Goal: Task Accomplishment & Management: Use online tool/utility

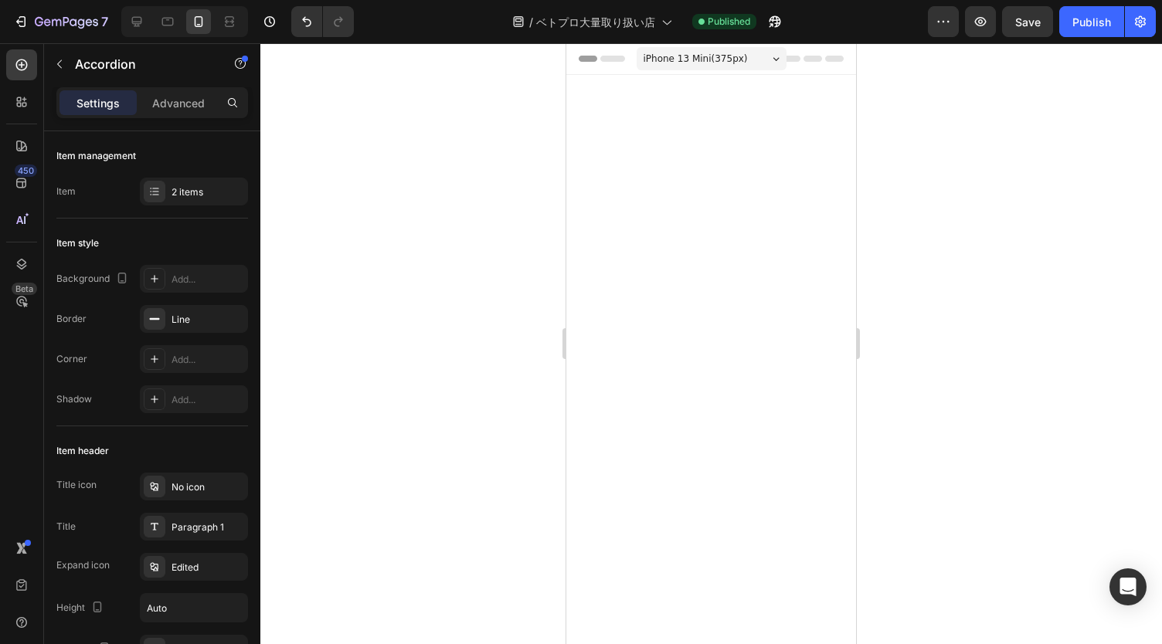
scroll to position [2107, 0]
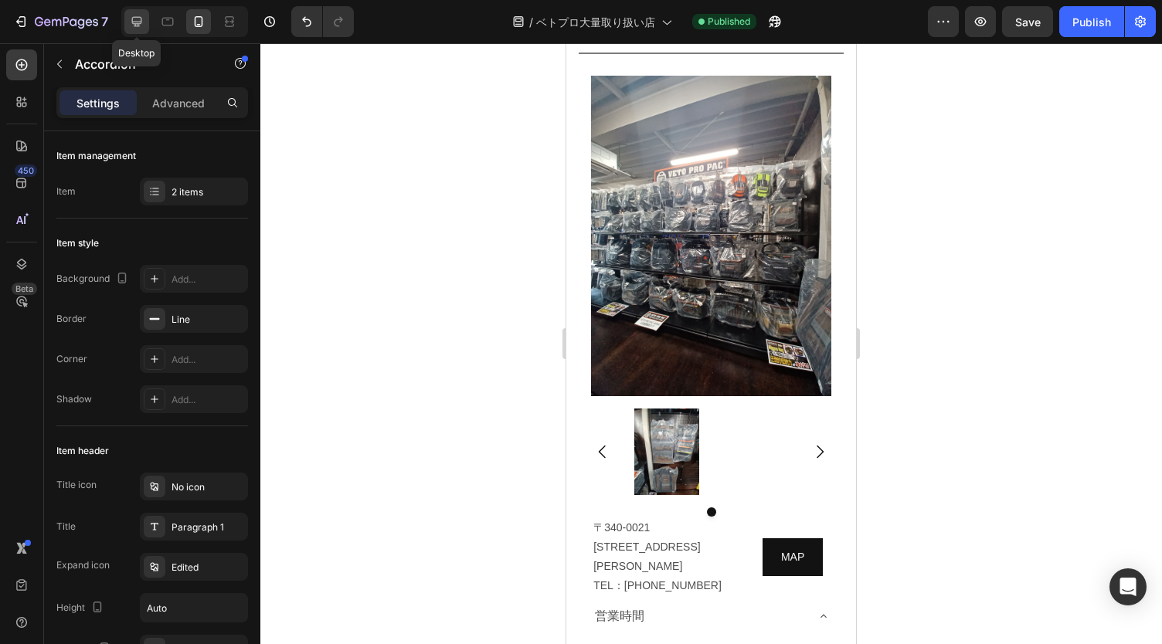
click at [138, 25] on icon at bounding box center [137, 22] width 10 height 10
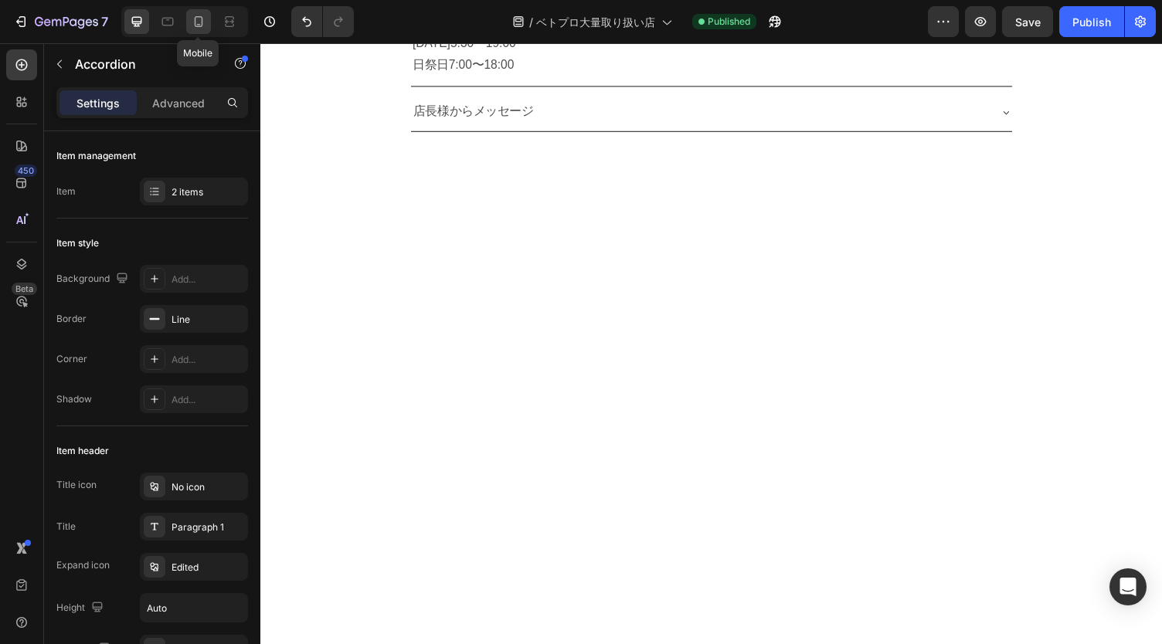
click at [196, 22] on icon at bounding box center [198, 21] width 15 height 15
type input "90%"
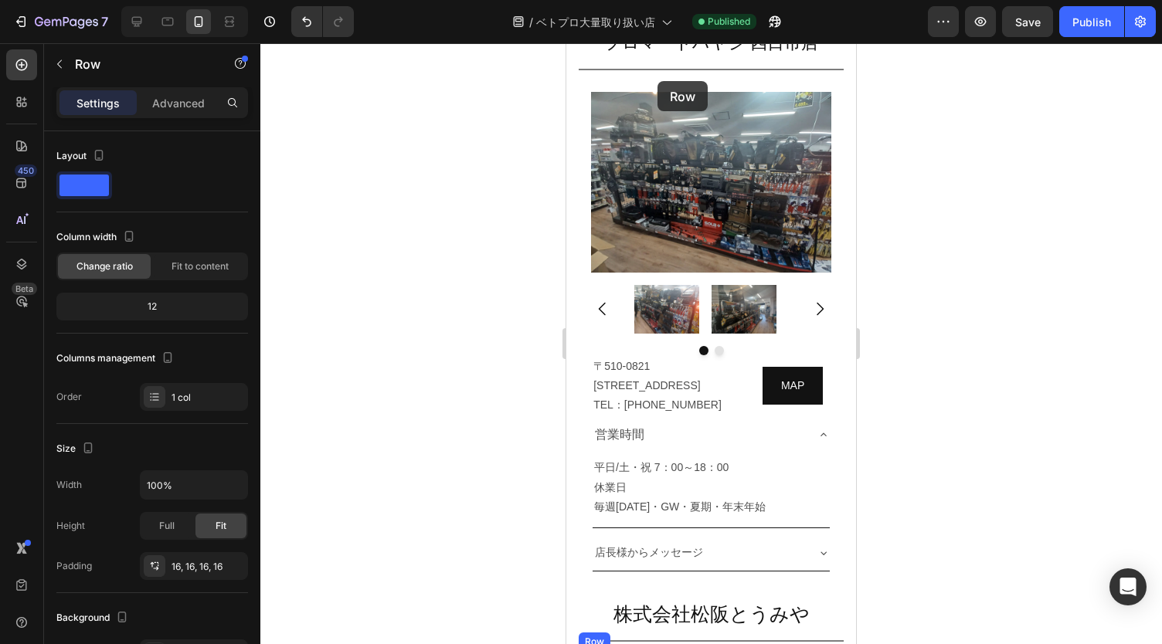
scroll to position [6285, 0]
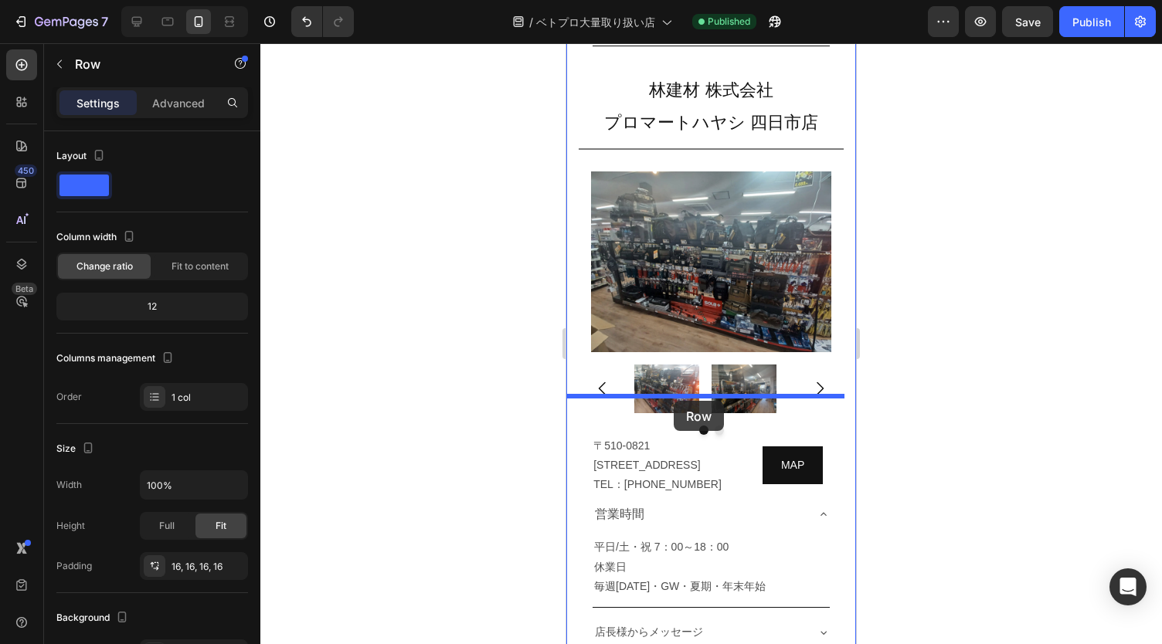
drag, startPoint x: 576, startPoint y: 336, endPoint x: 673, endPoint y: 401, distance: 117.0
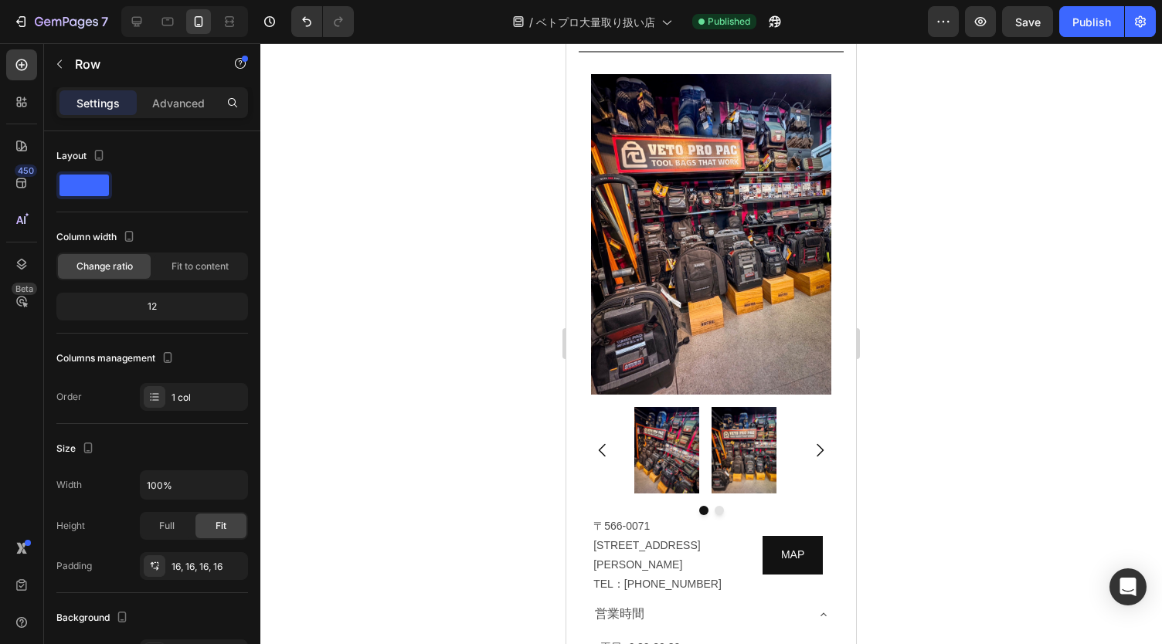
scroll to position [9135, 0]
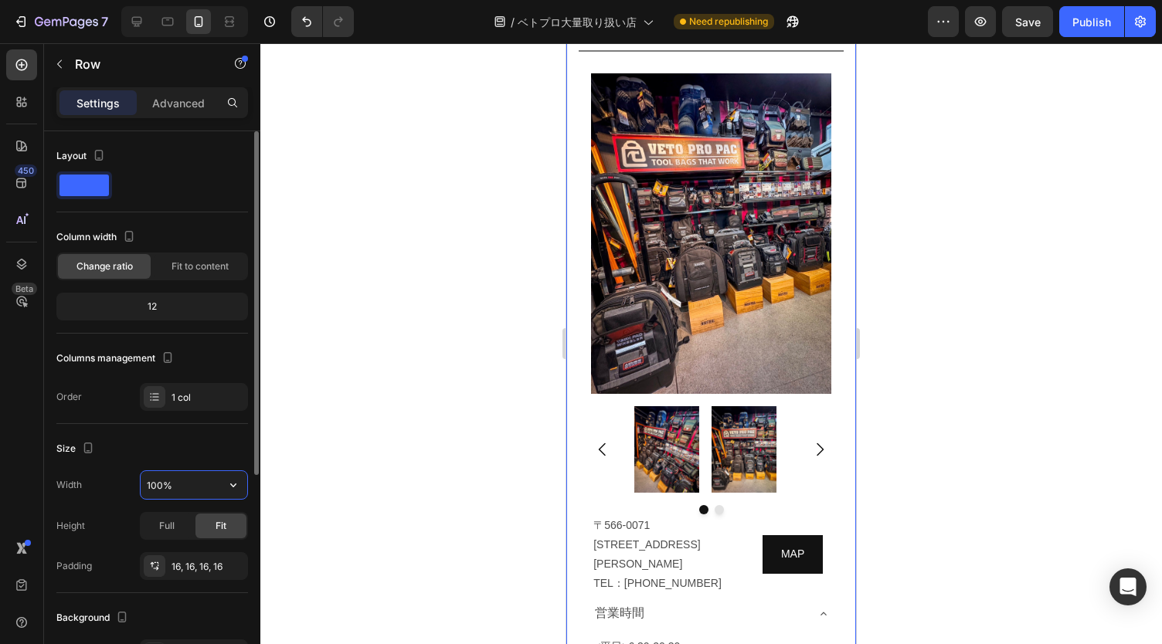
click at [200, 480] on input "100%" at bounding box center [194, 485] width 107 height 28
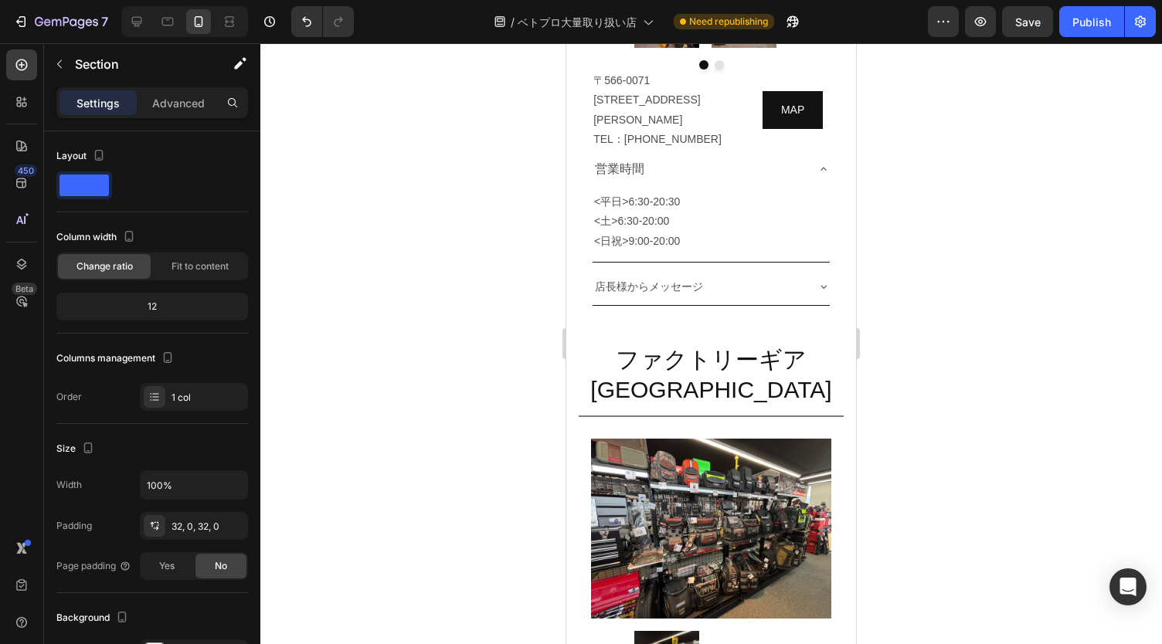
scroll to position [6762, 0]
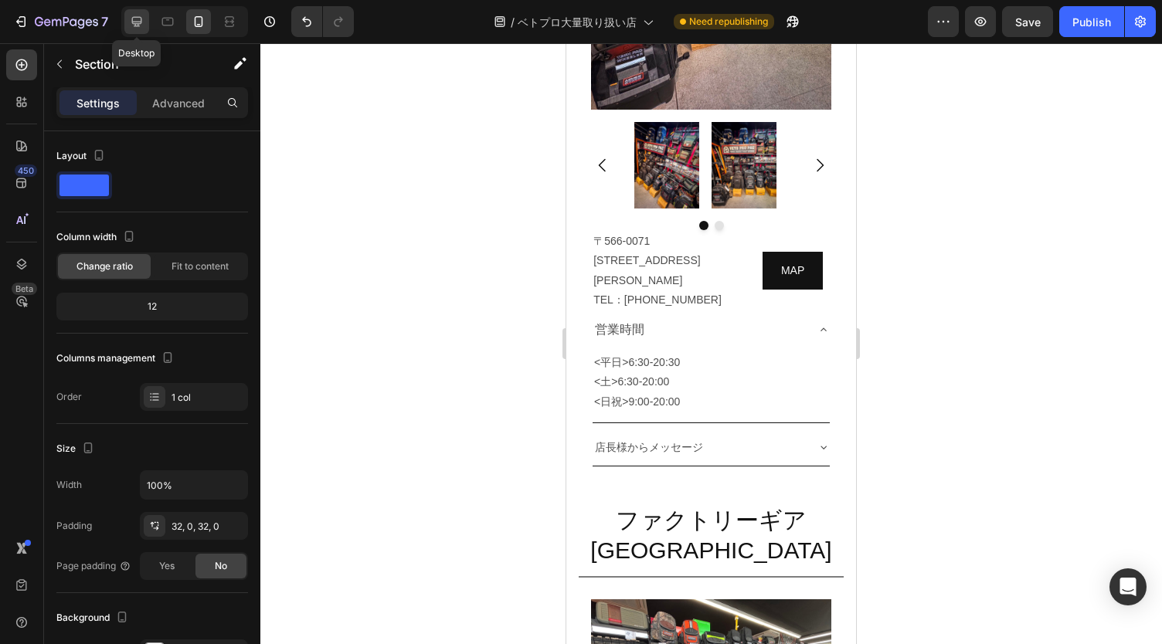
click at [137, 19] on icon at bounding box center [136, 21] width 15 height 15
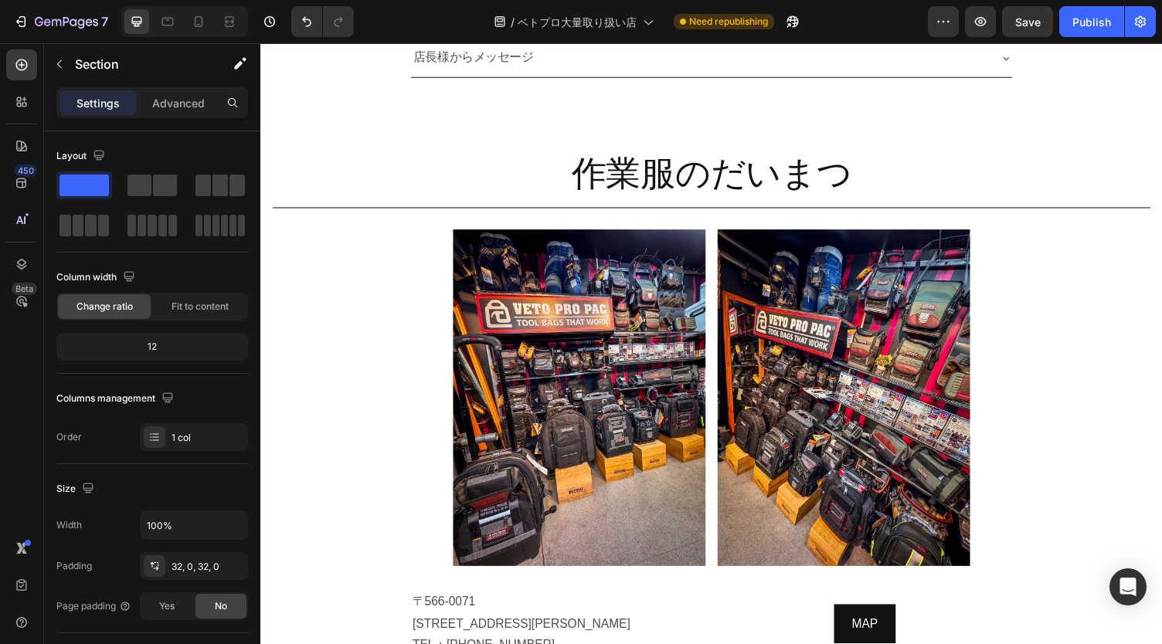
scroll to position [8346, 0]
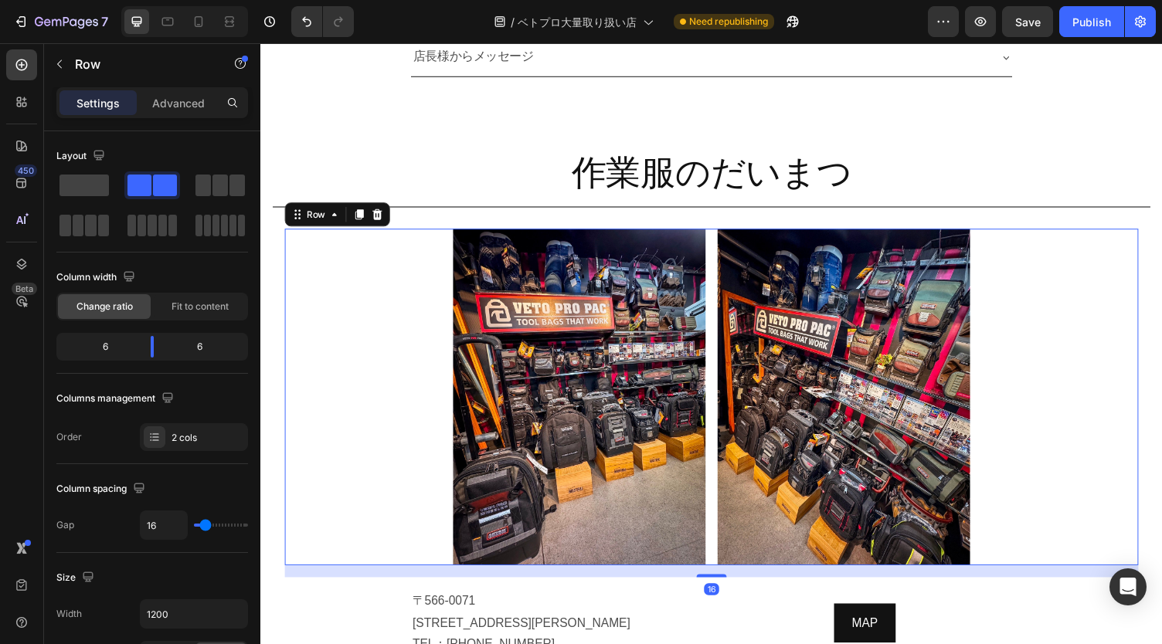
click at [716, 426] on div "Image Image Row 16" at bounding box center [723, 407] width 877 height 346
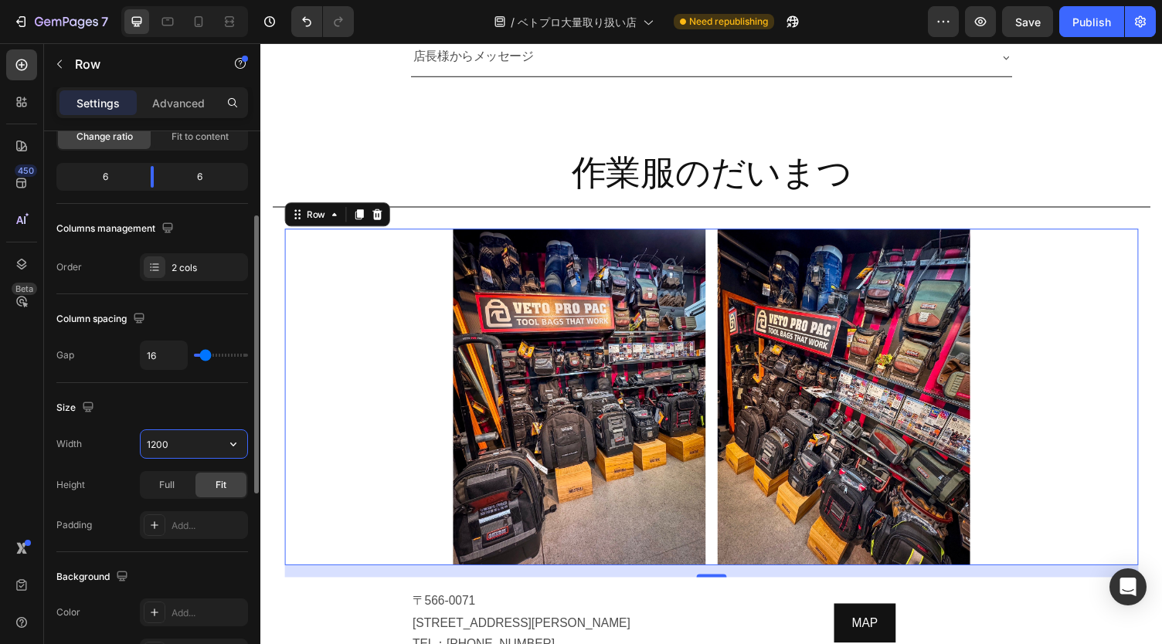
click at [191, 443] on input "1200" at bounding box center [194, 444] width 107 height 28
click at [236, 438] on icon "button" at bounding box center [233, 443] width 15 height 15
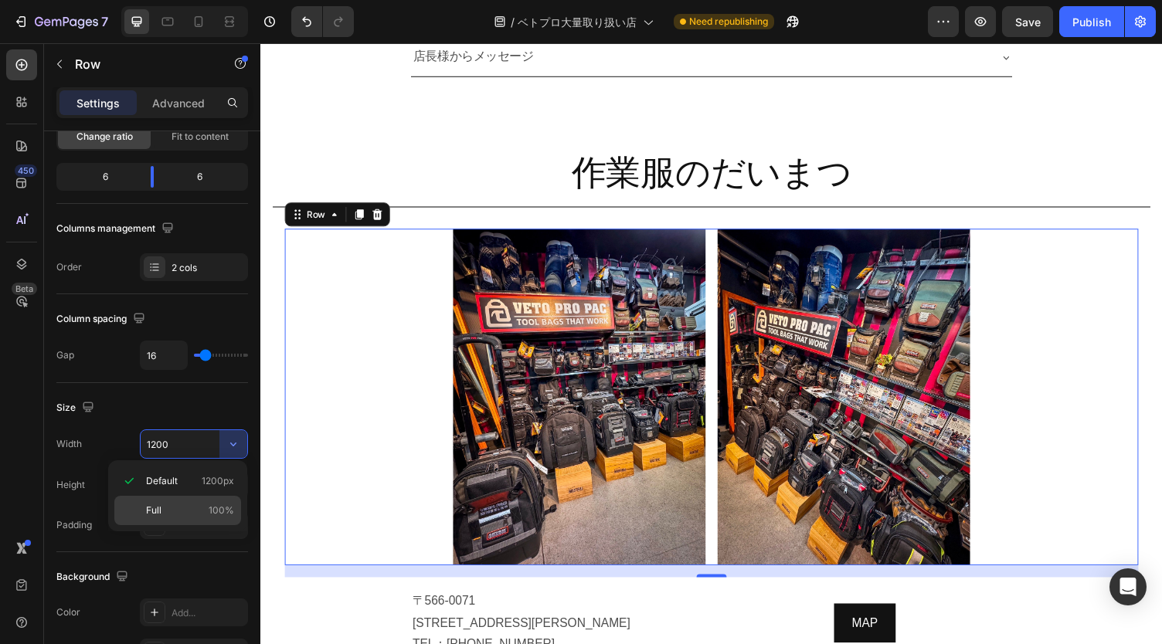
click at [208, 507] on p "Full 100%" at bounding box center [190, 511] width 88 height 14
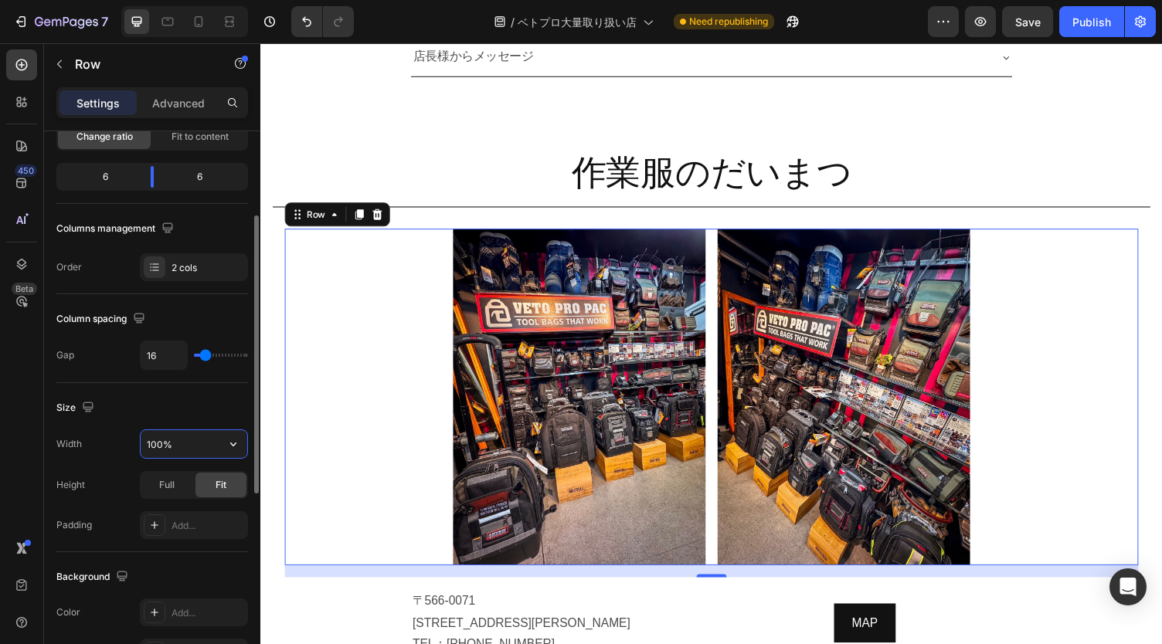
click at [187, 441] on input "100%" at bounding box center [194, 444] width 107 height 28
type input "90%"
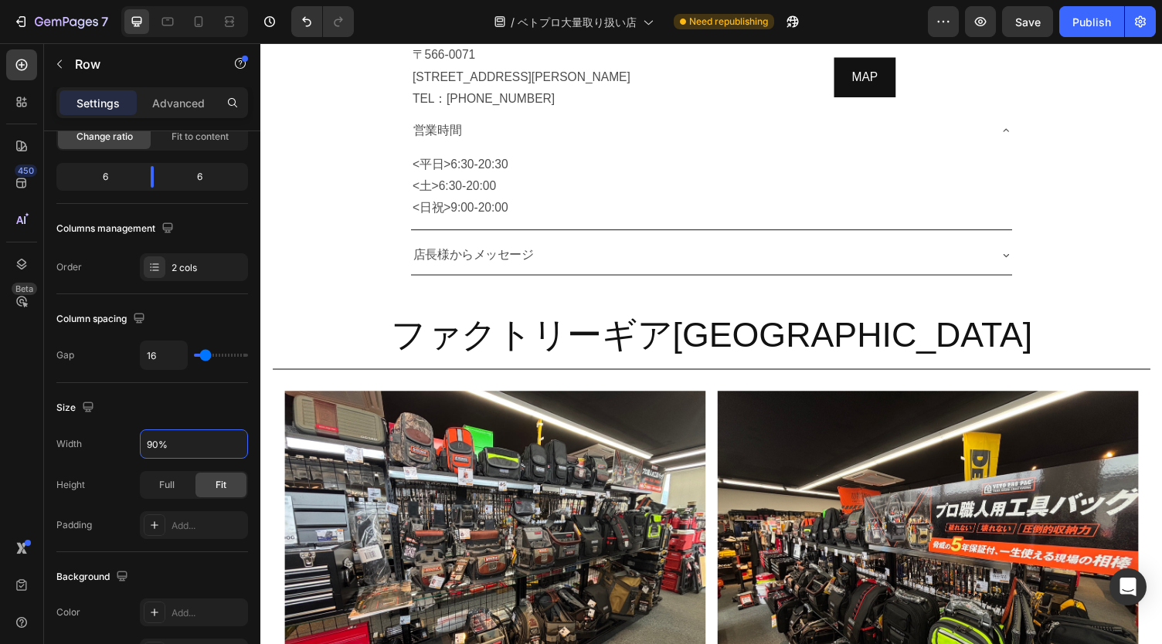
scroll to position [8918, 0]
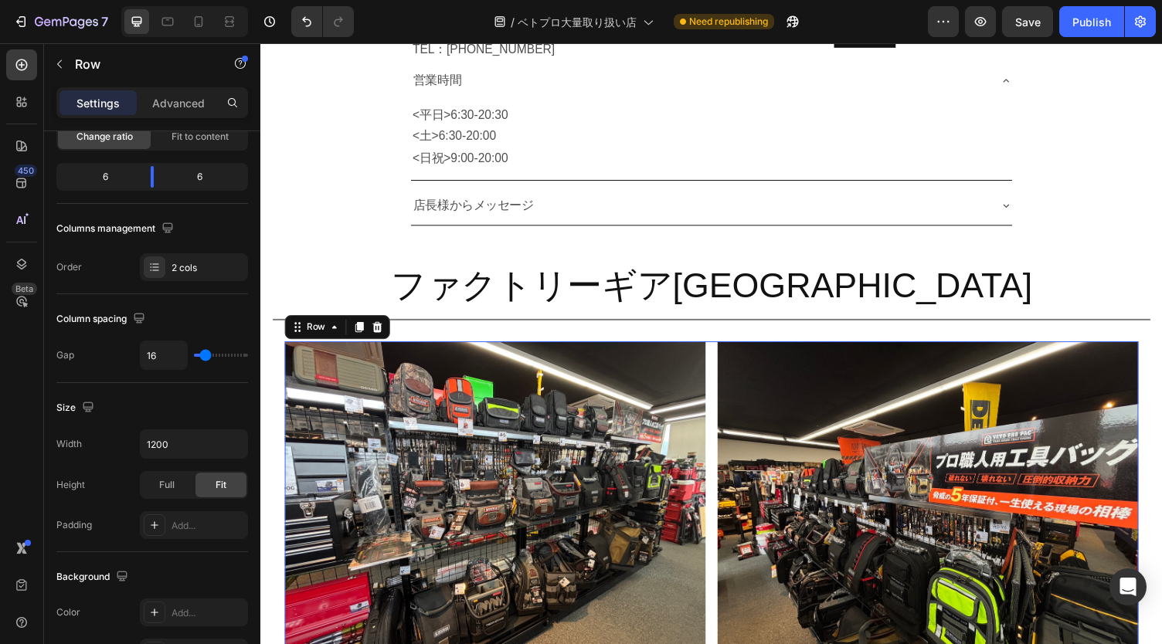
click at [721, 463] on div "Image Image Row 0" at bounding box center [723, 512] width 877 height 324
click at [229, 437] on icon "button" at bounding box center [233, 443] width 15 height 15
click at [191, 499] on div "Full 100%" at bounding box center [177, 510] width 127 height 29
click at [188, 446] on input "100%" at bounding box center [194, 444] width 107 height 28
type input "90%"
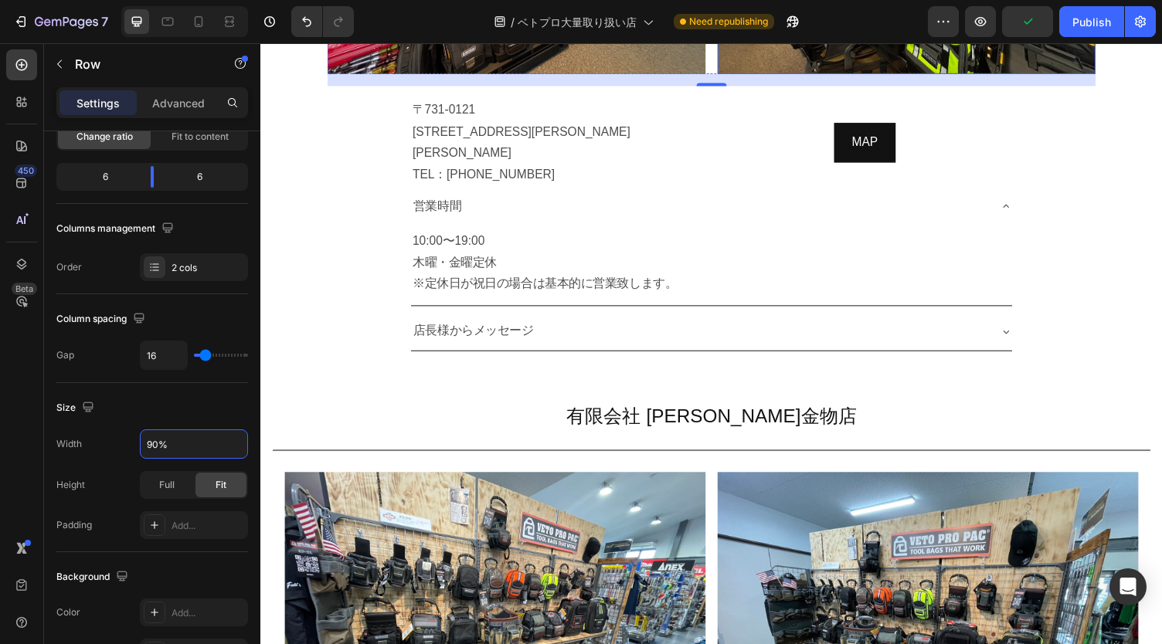
scroll to position [9500, 0]
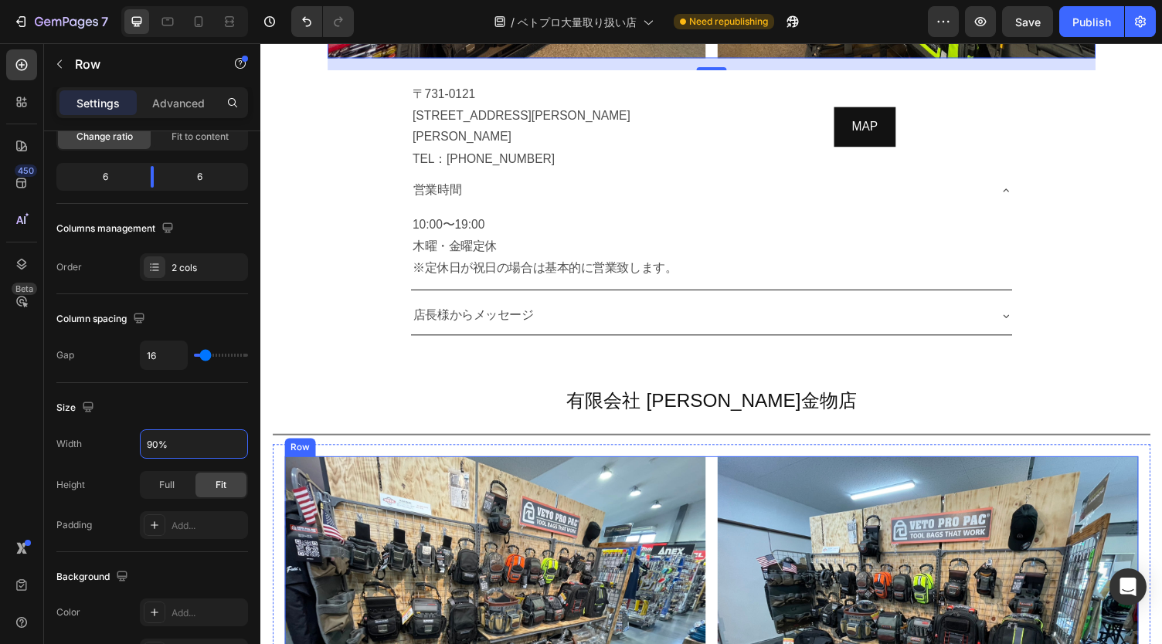
click at [720, 480] on div "Image Image Row" at bounding box center [723, 630] width 877 height 324
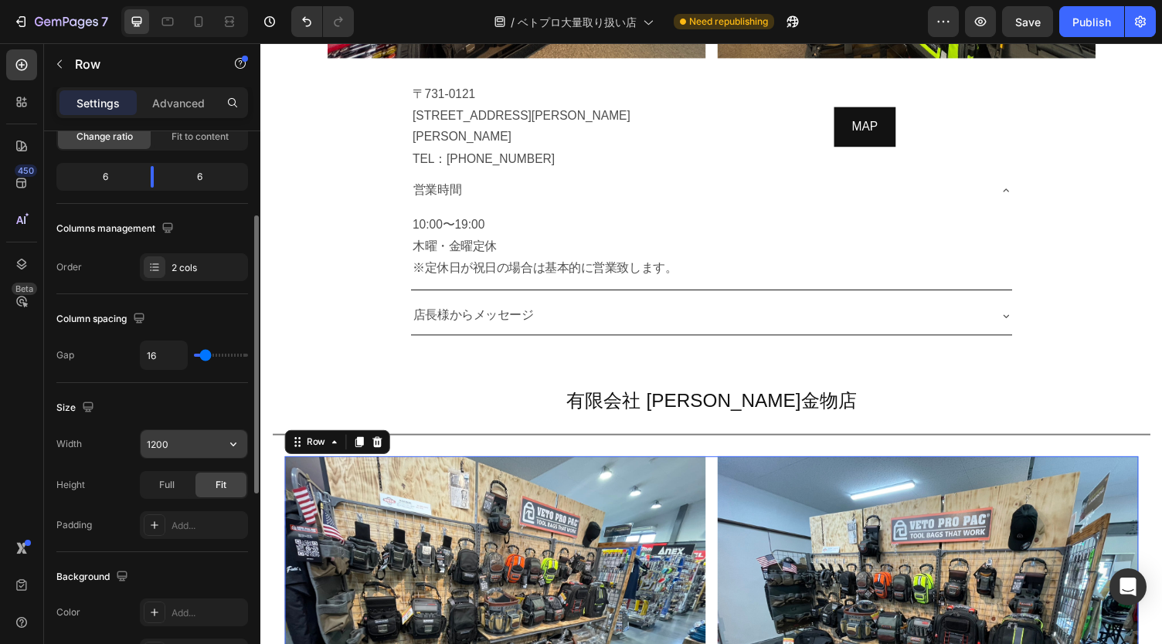
click at [233, 439] on icon "button" at bounding box center [233, 443] width 15 height 15
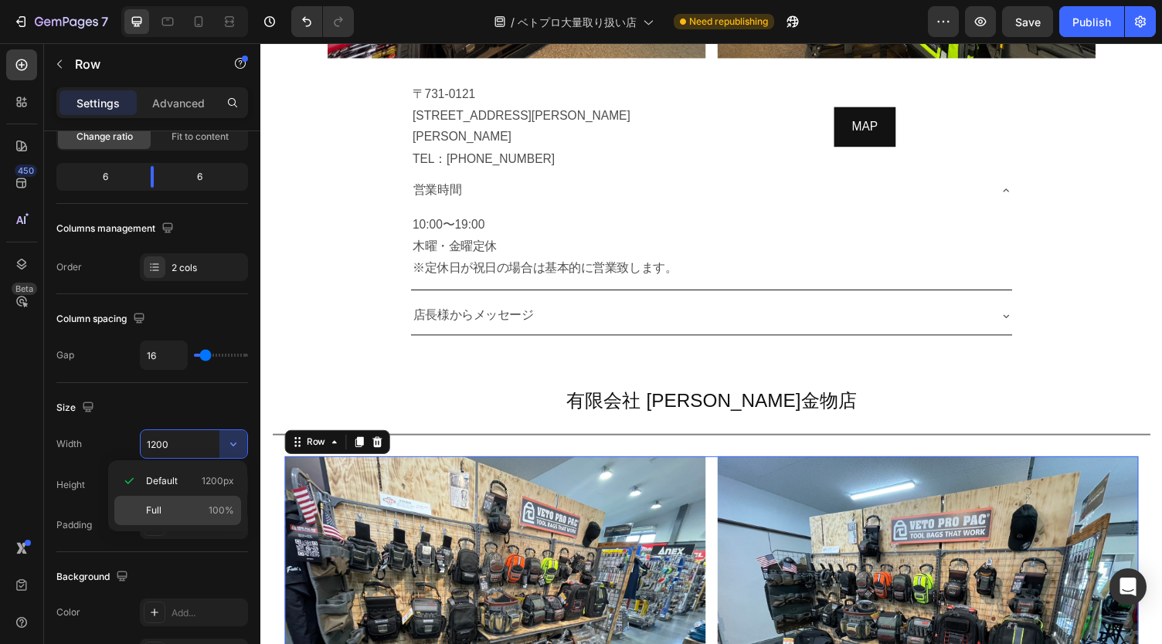
click at [175, 499] on div "Full 100%" at bounding box center [177, 510] width 127 height 29
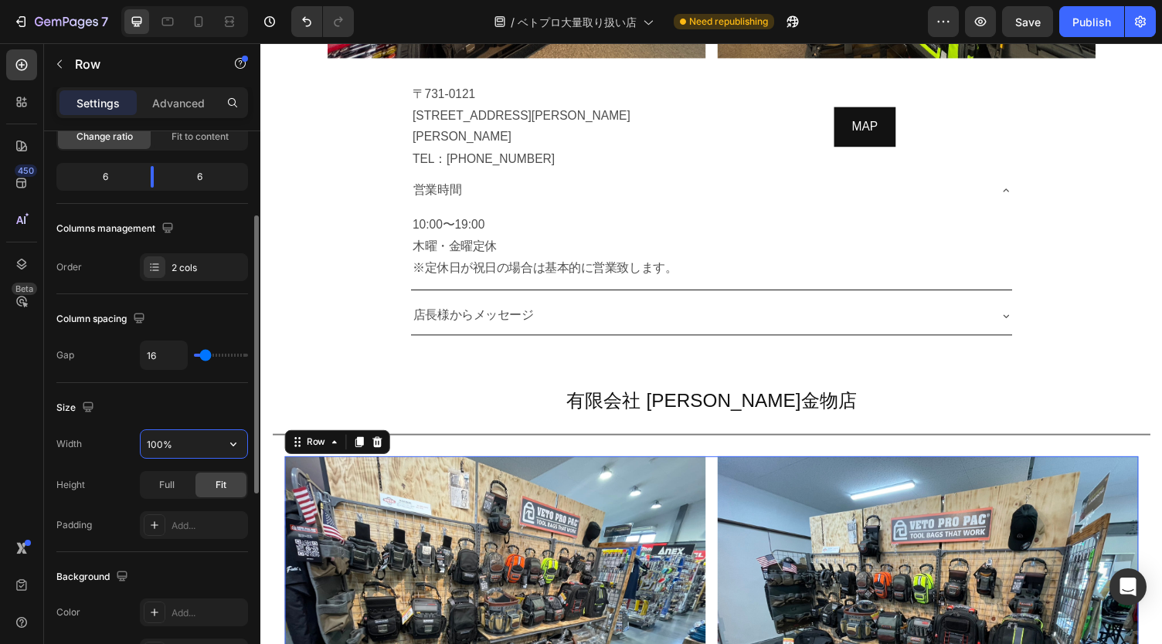
click at [176, 449] on input "100%" at bounding box center [194, 444] width 107 height 28
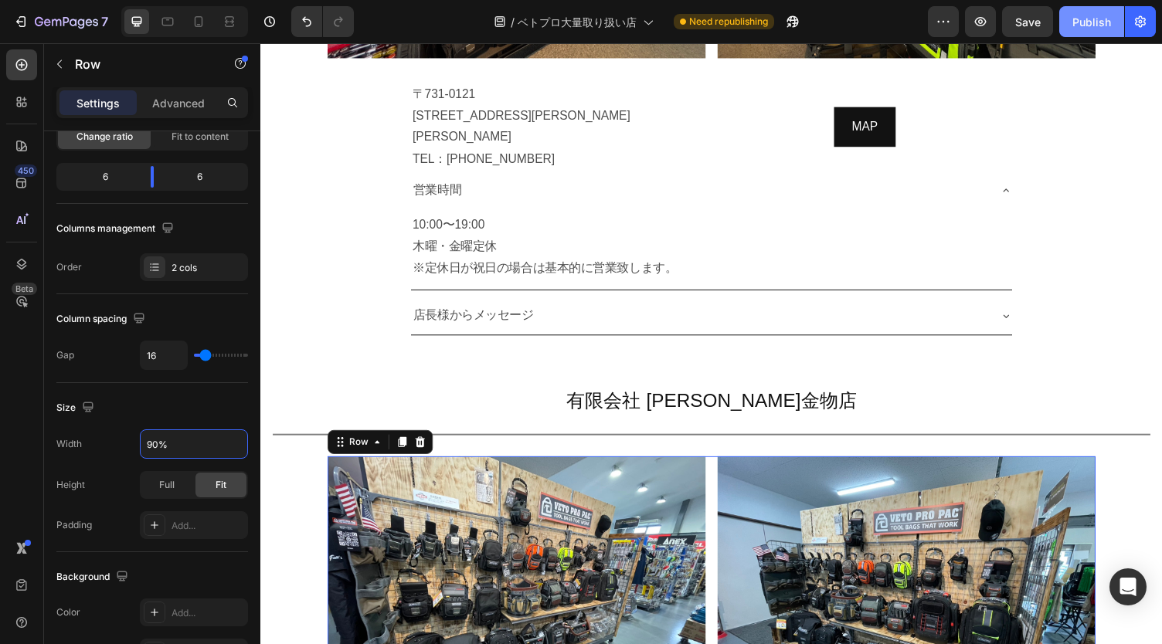
type input "90%"
click at [1084, 21] on div "Publish" at bounding box center [1091, 22] width 39 height 16
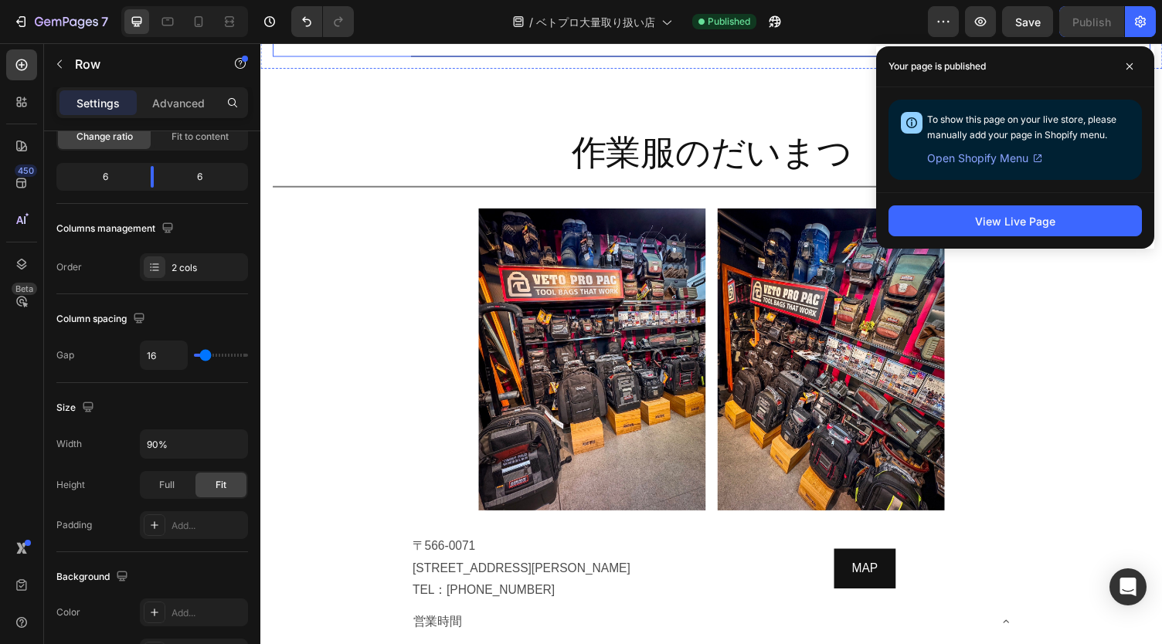
scroll to position [8367, 0]
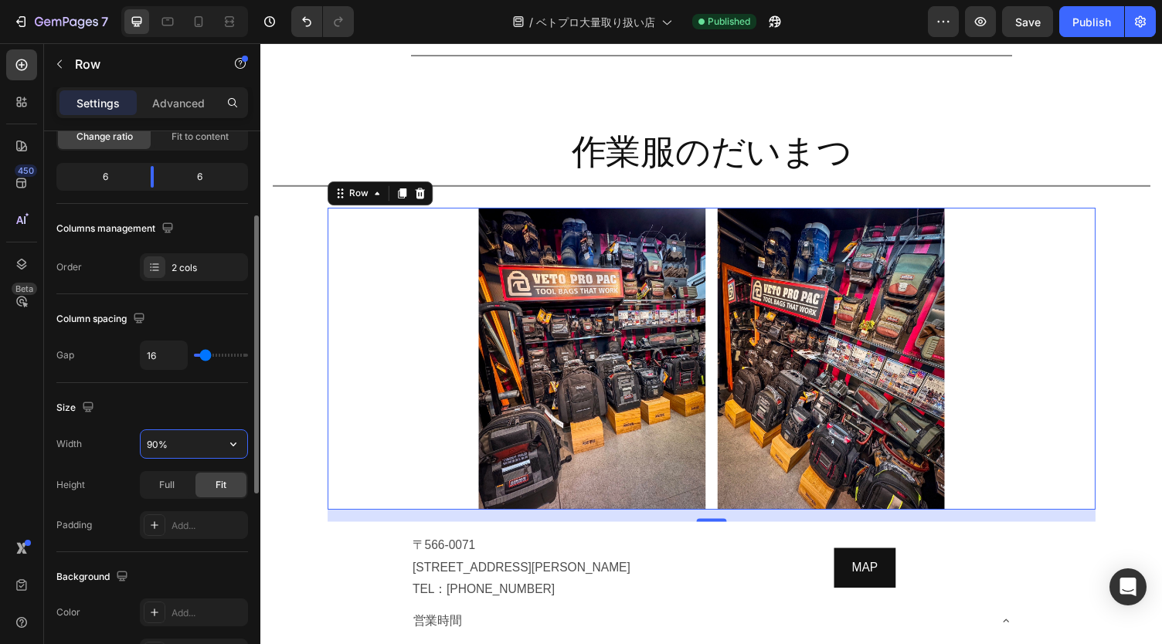
click at [195, 443] on input "90%" at bounding box center [194, 444] width 107 height 28
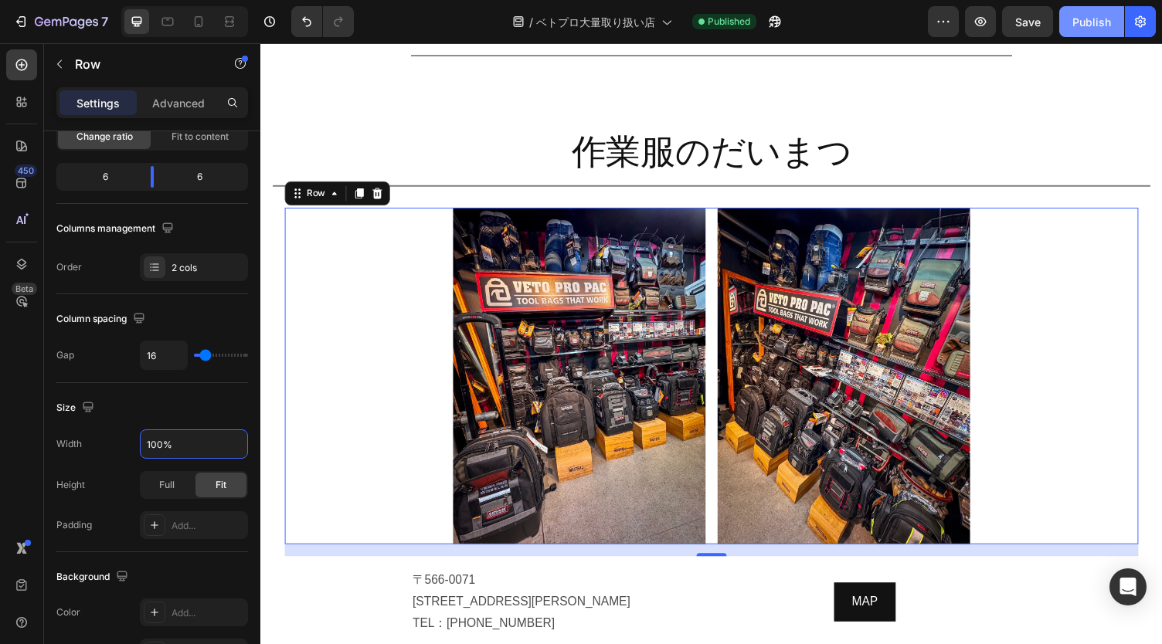
type input "100%"
click at [1095, 18] on div "Publish" at bounding box center [1091, 22] width 39 height 16
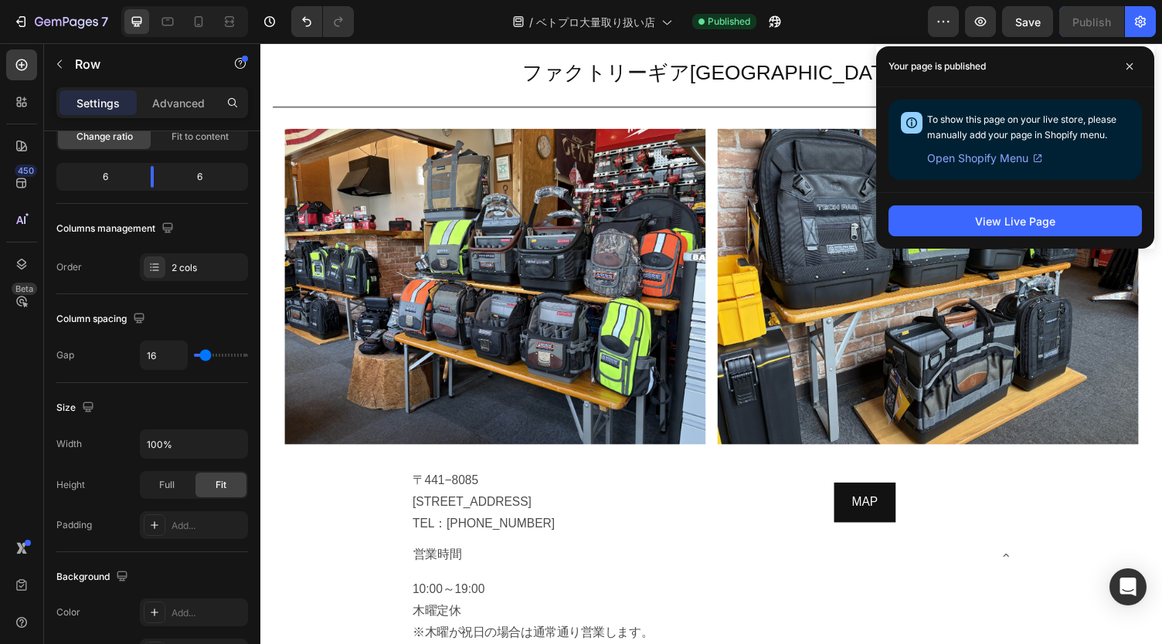
scroll to position [5961, 0]
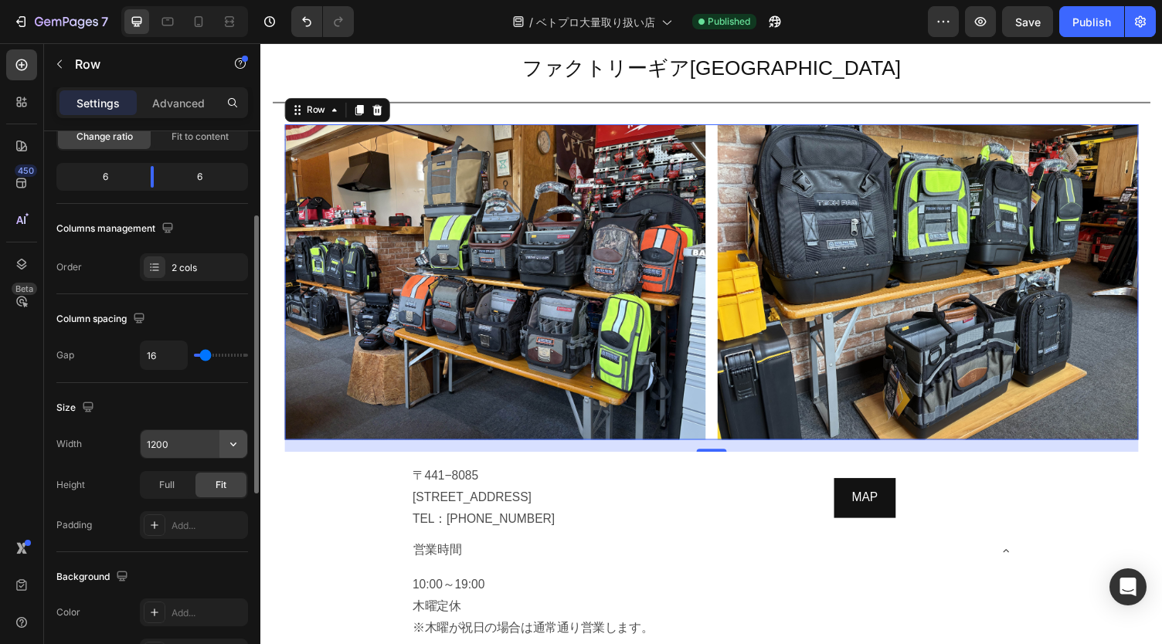
click at [227, 444] on icon "button" at bounding box center [233, 443] width 15 height 15
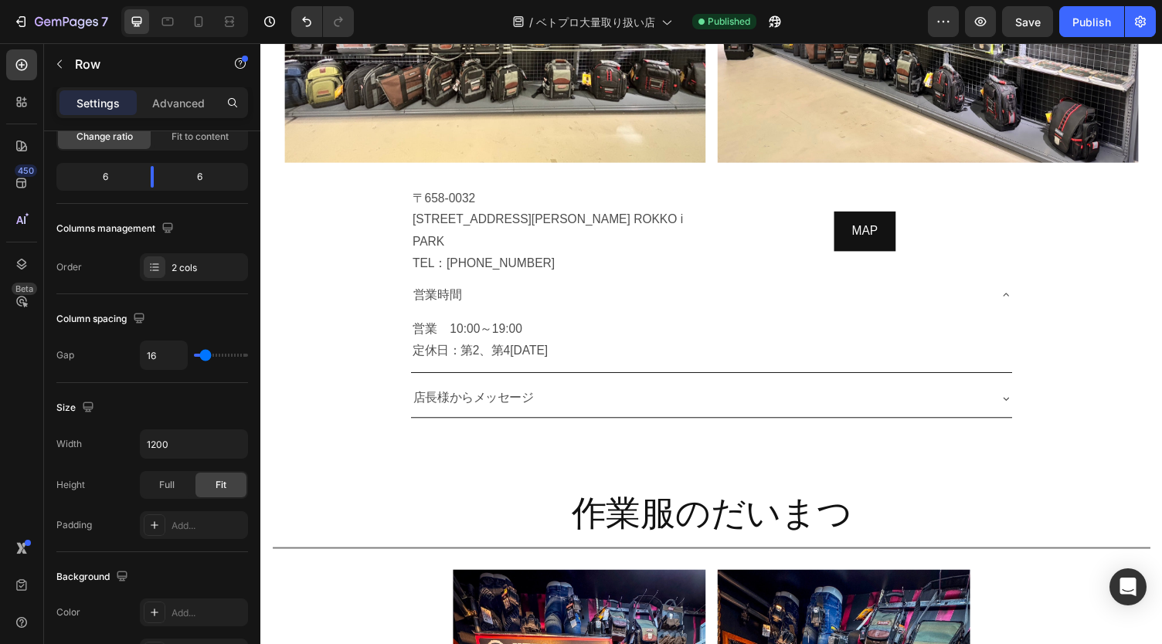
scroll to position [11246, 0]
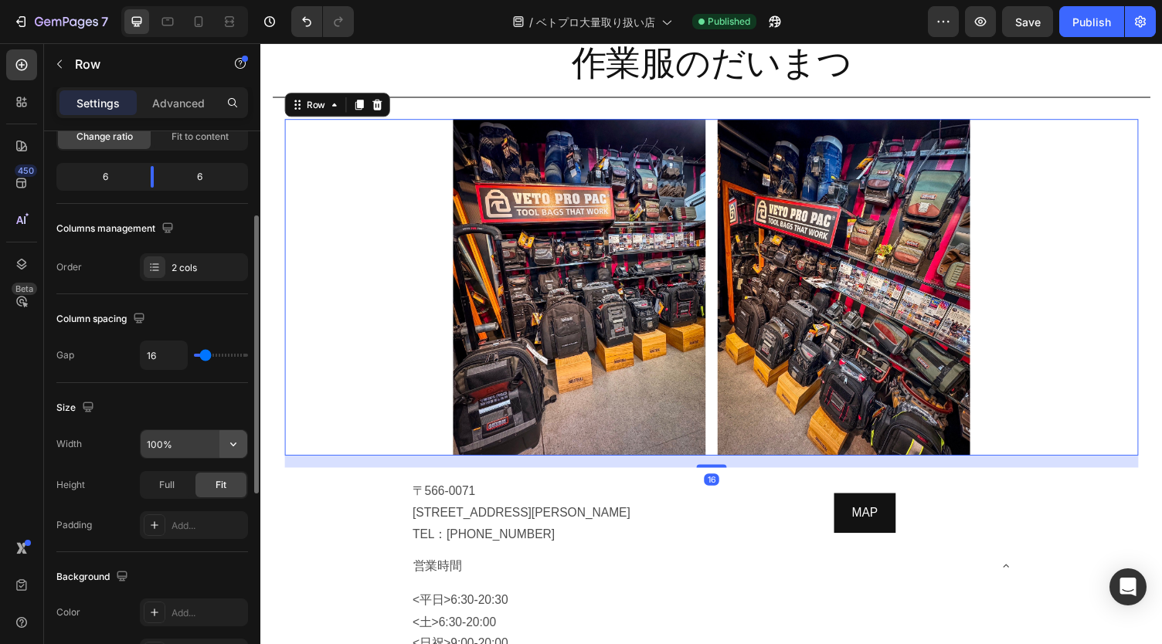
click at [239, 441] on icon "button" at bounding box center [233, 443] width 15 height 15
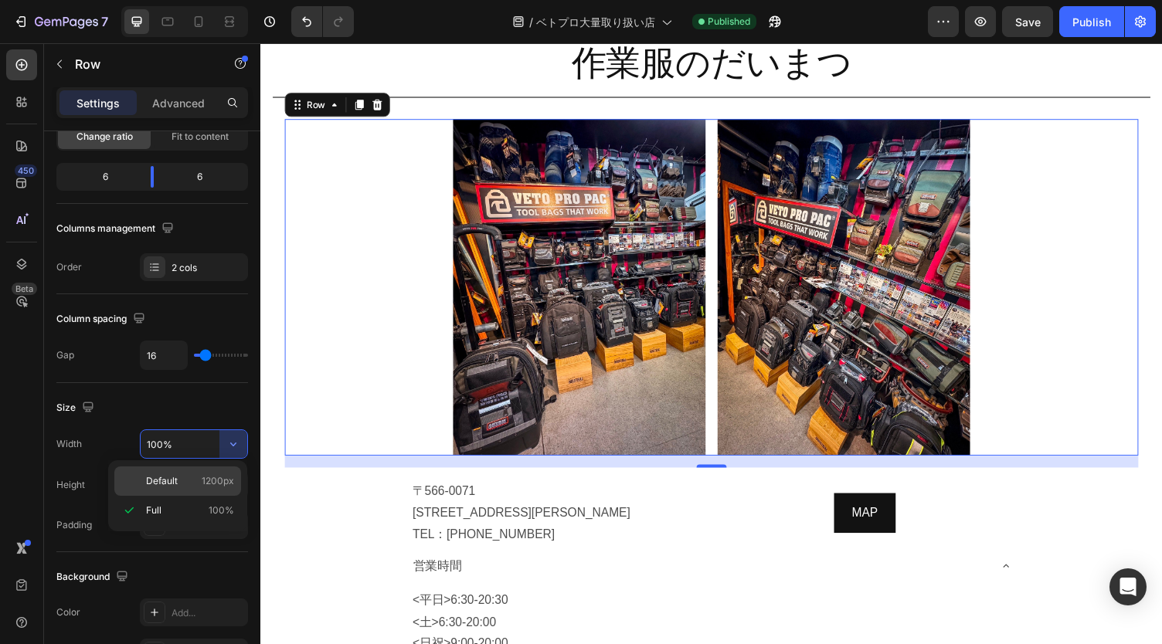
click at [206, 474] on span "1200px" at bounding box center [218, 481] width 32 height 14
type input "1200"
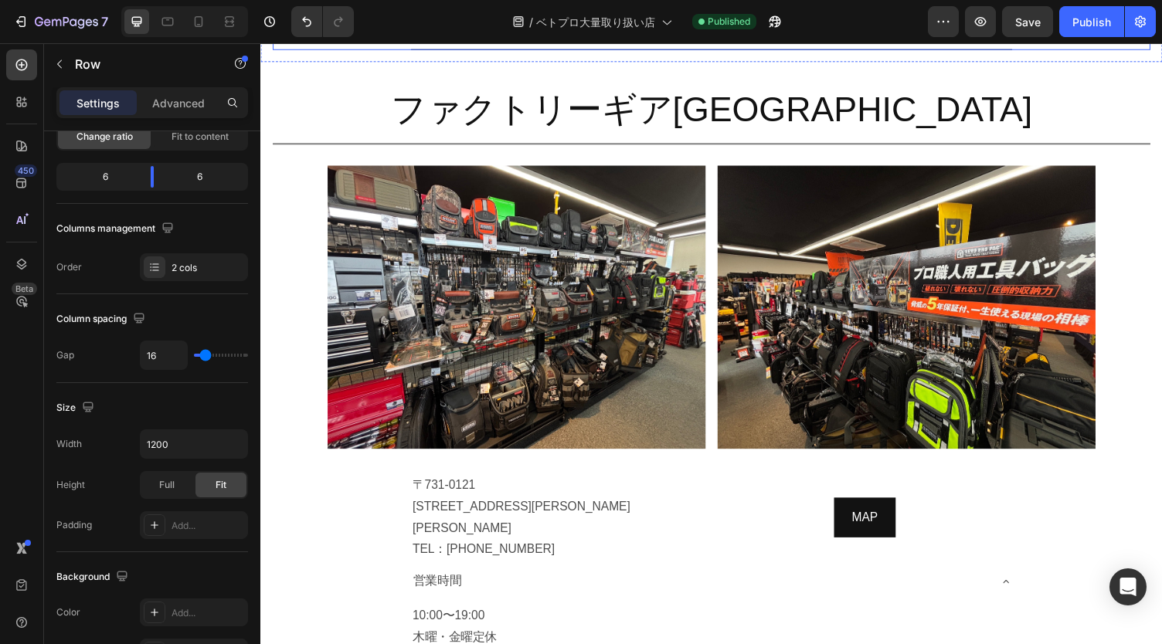
scroll to position [11951, 0]
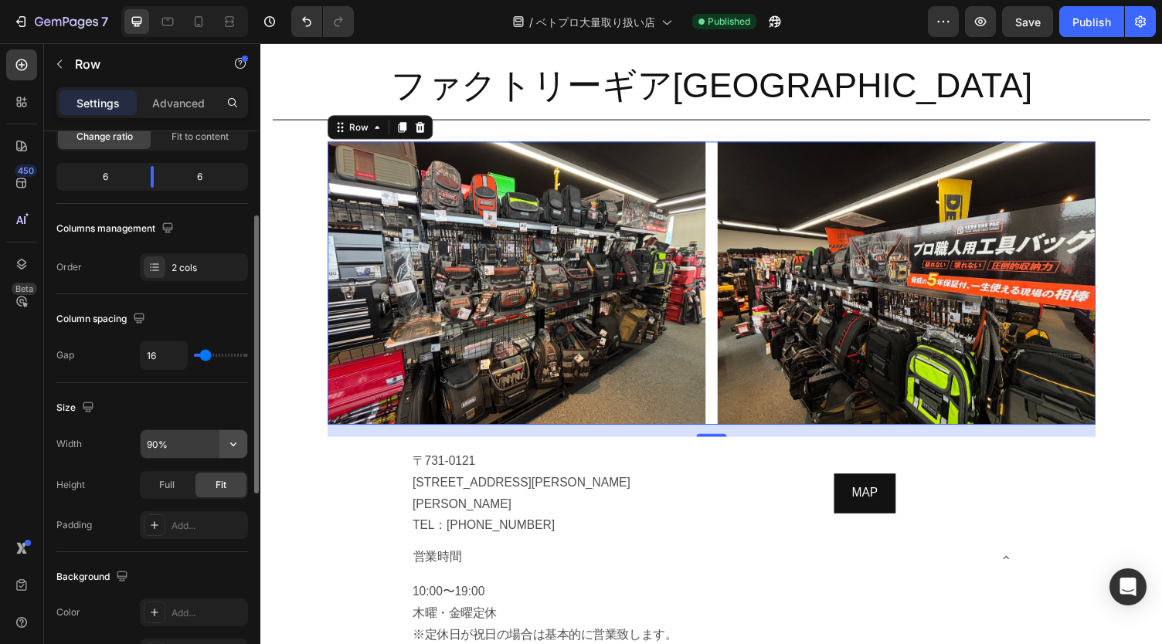
click at [232, 430] on button "button" at bounding box center [233, 444] width 28 height 28
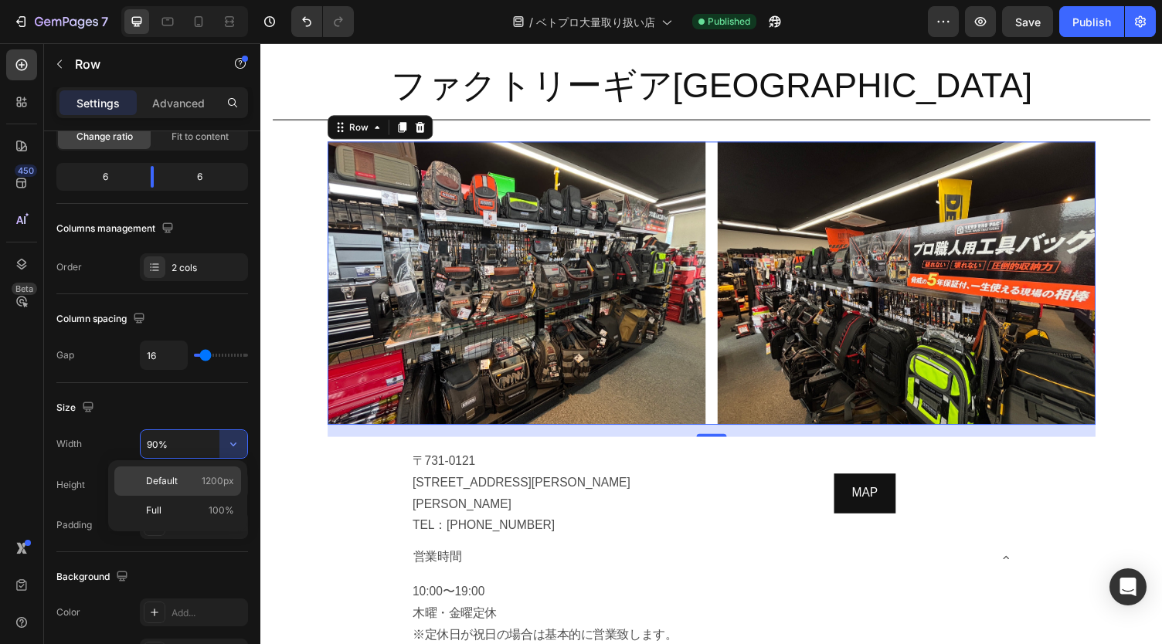
click at [205, 474] on span "1200px" at bounding box center [218, 481] width 32 height 14
type input "1200"
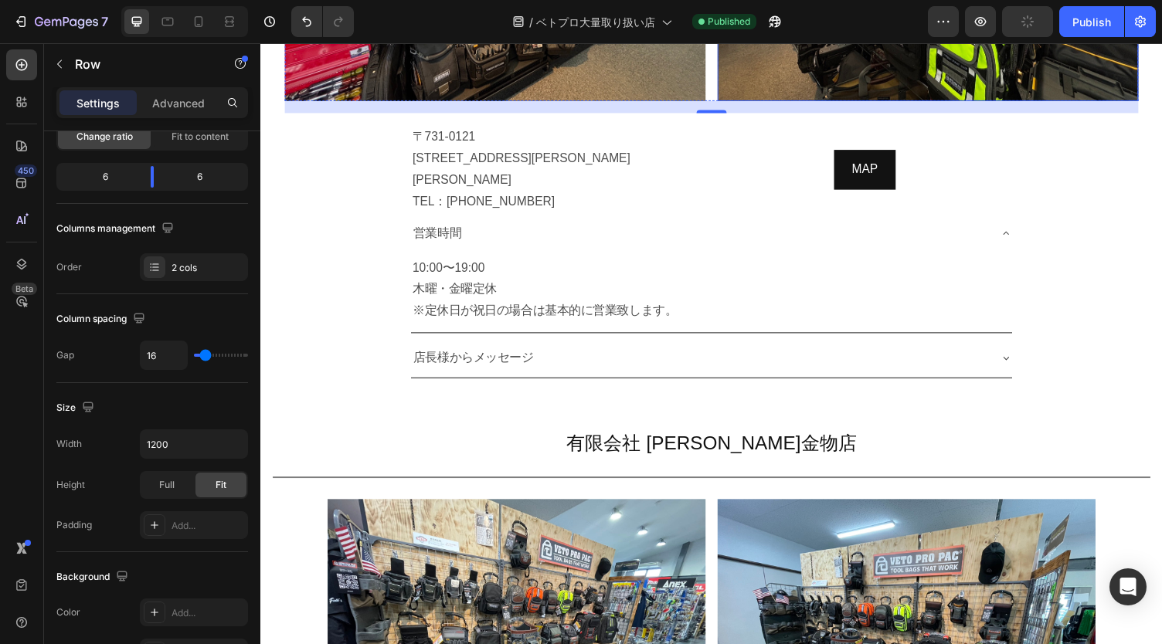
scroll to position [12724, 0]
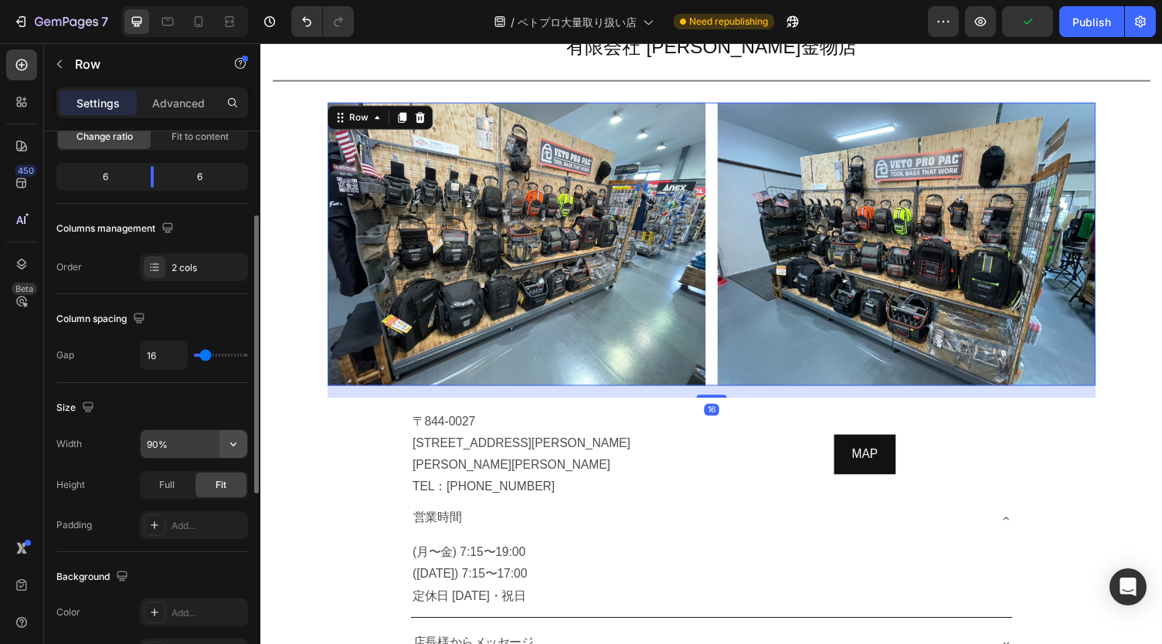
click at [238, 446] on icon "button" at bounding box center [233, 443] width 15 height 15
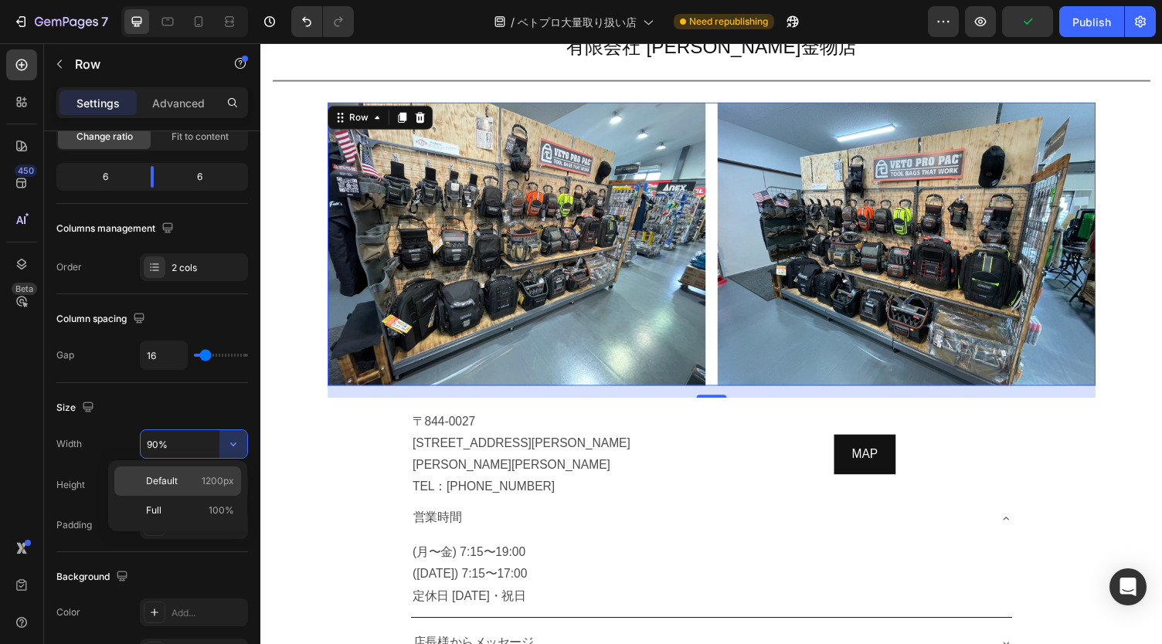
click at [192, 496] on div "Default 1200px" at bounding box center [177, 510] width 127 height 29
type input "1200"
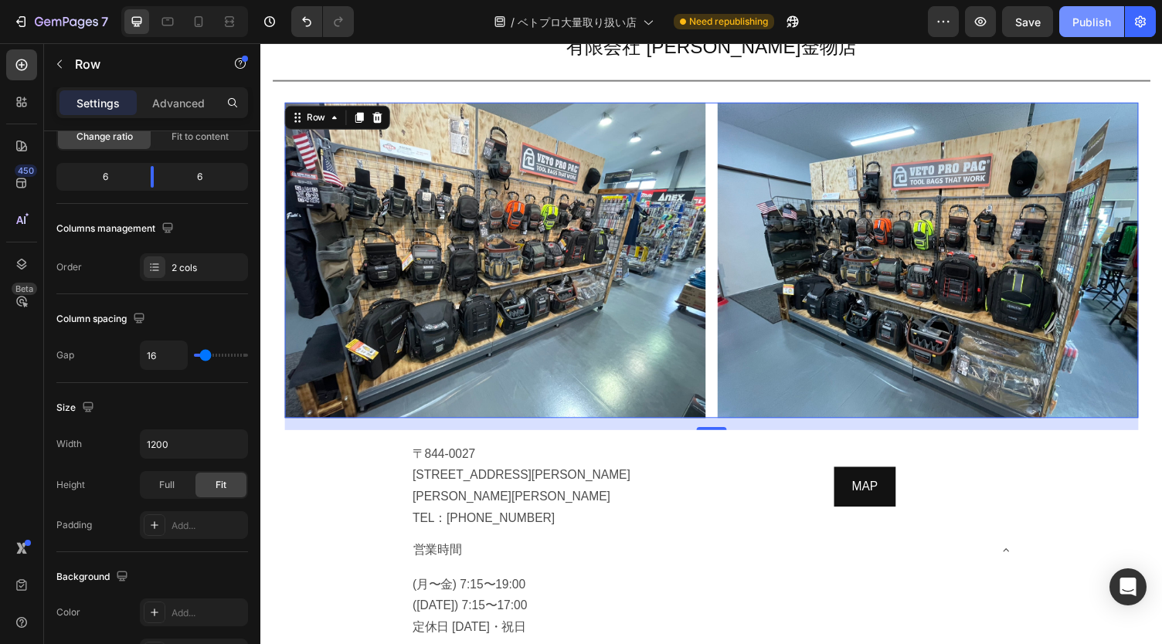
click at [1094, 8] on button "Publish" at bounding box center [1091, 21] width 65 height 31
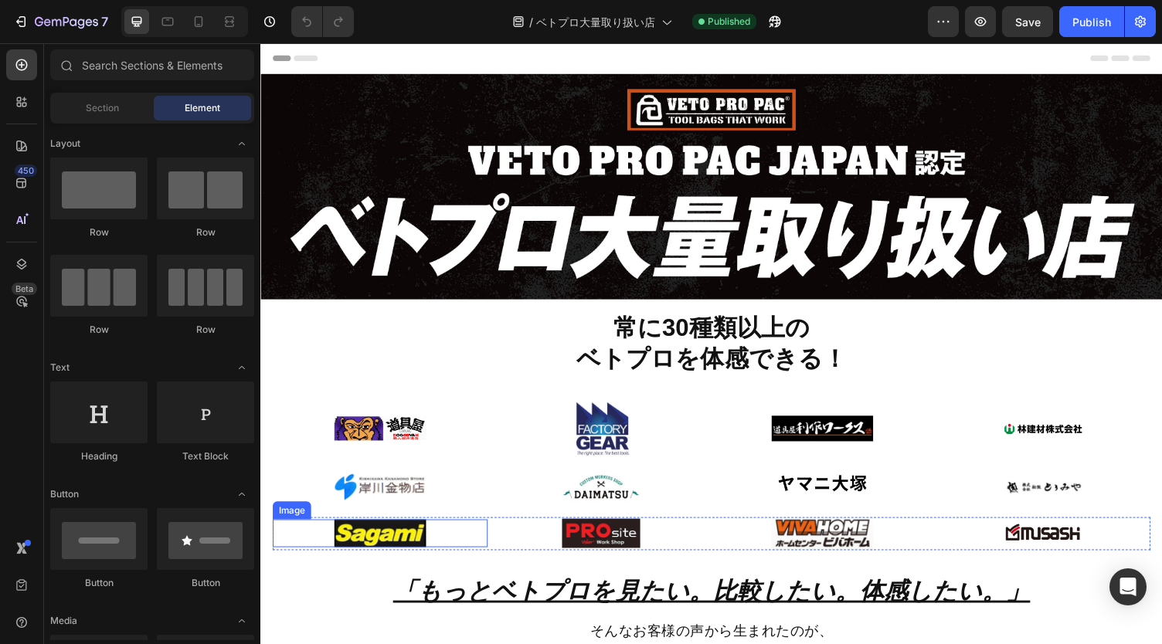
click at [382, 540] on img at bounding box center [383, 547] width 94 height 29
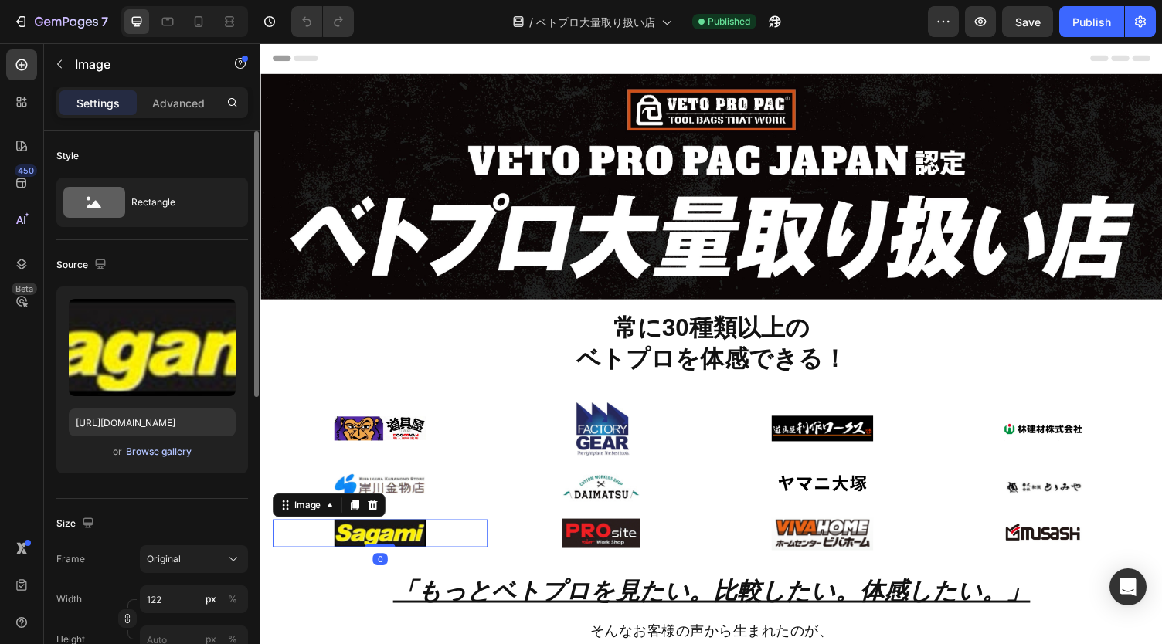
click at [164, 452] on div "Browse gallery" at bounding box center [159, 452] width 66 height 14
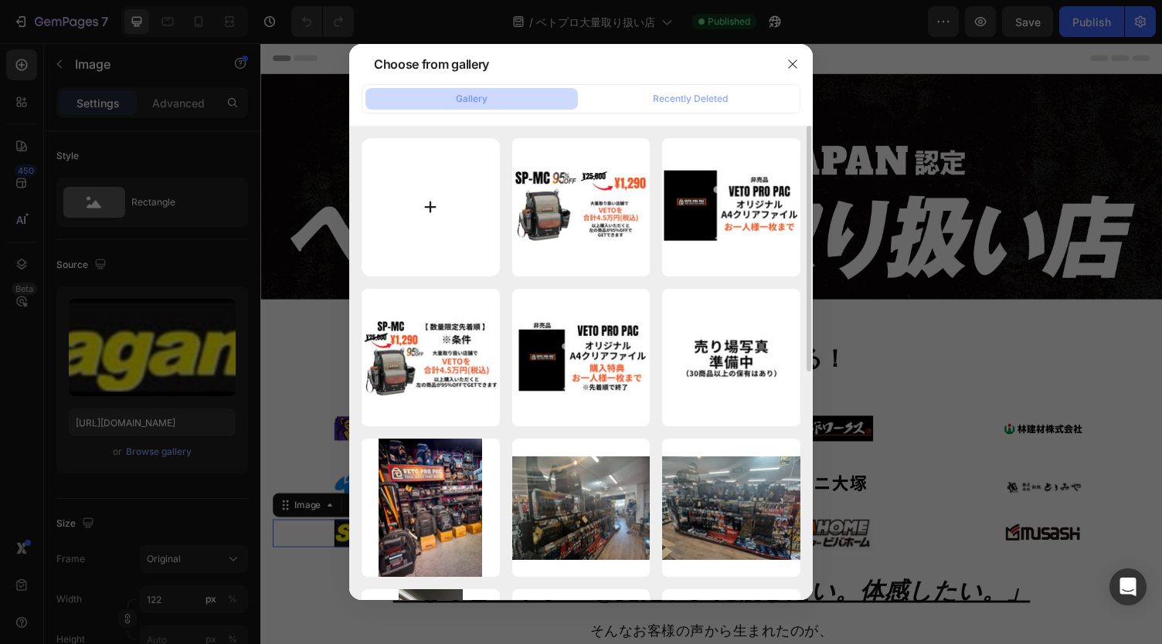
click at [436, 222] on input "file" at bounding box center [430, 207] width 138 height 138
type input "C:\fakepath\2025-08-28_16h54_01.png"
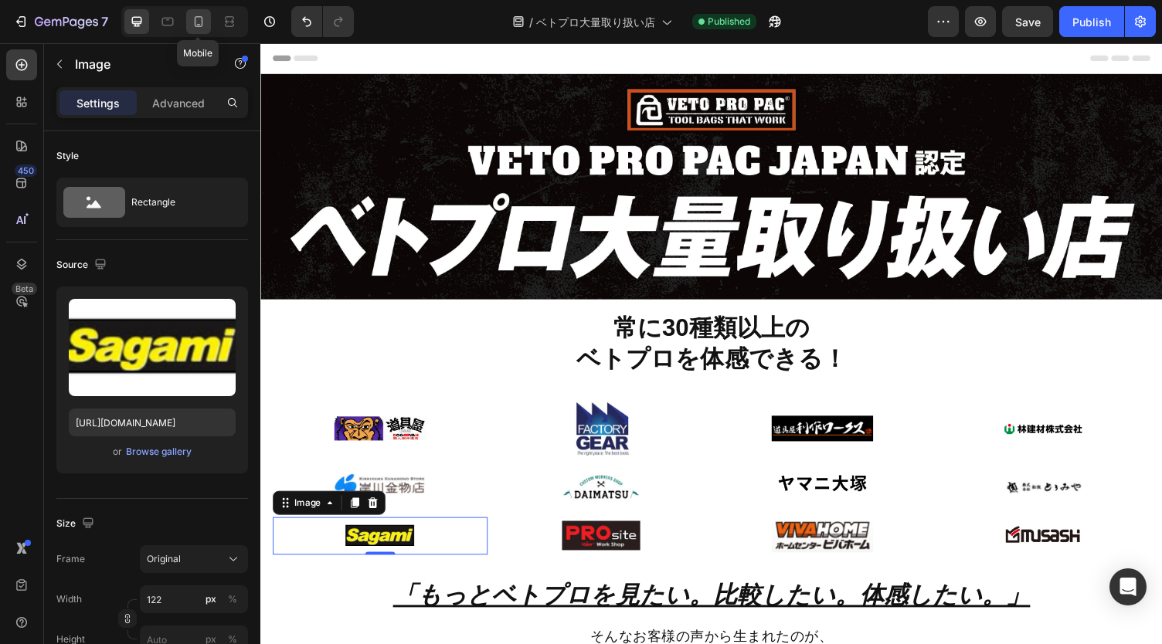
click at [201, 31] on div at bounding box center [198, 21] width 25 height 25
type input "https://cdn.shopify.com/s/files/1/0561/6556/4555/files/gempages_525490314757014…"
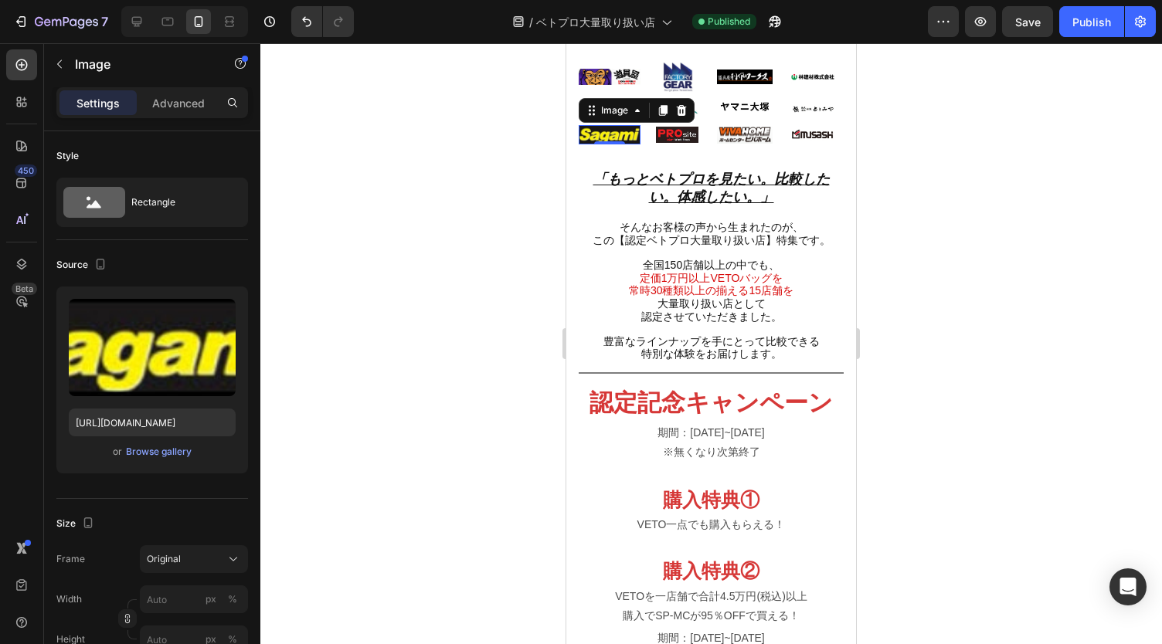
scroll to position [195, 0]
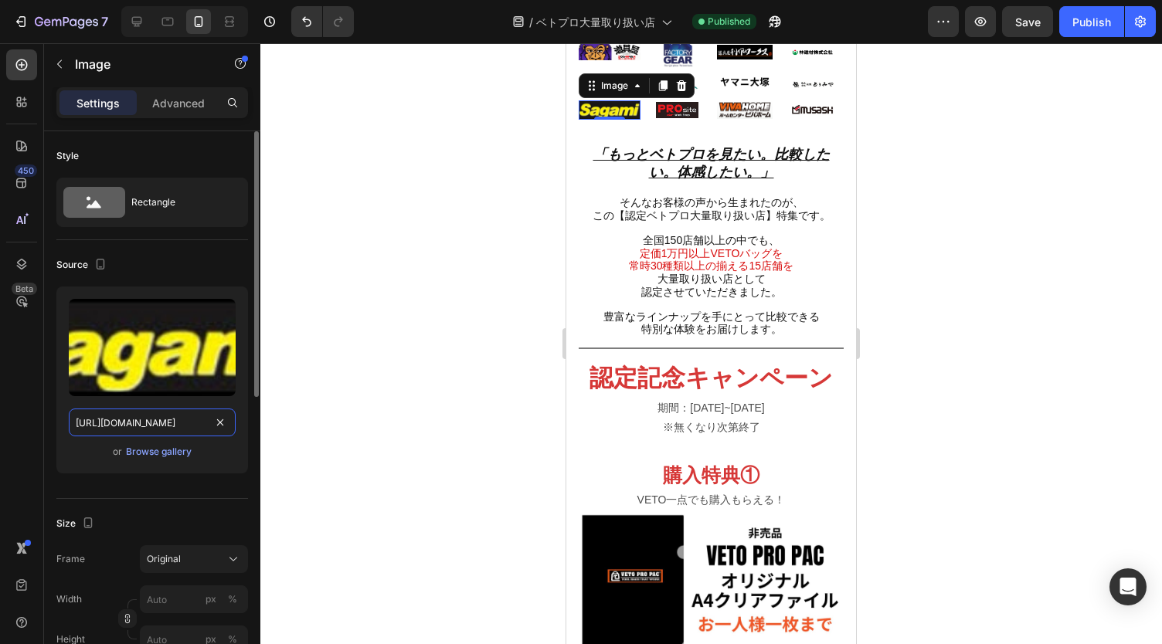
click at [180, 424] on input "https://cdn.shopify.com/s/files/1/0561/6556/4555/files/gempages_525490314757014…" at bounding box center [152, 423] width 167 height 28
click at [178, 447] on div "Browse gallery" at bounding box center [159, 452] width 66 height 14
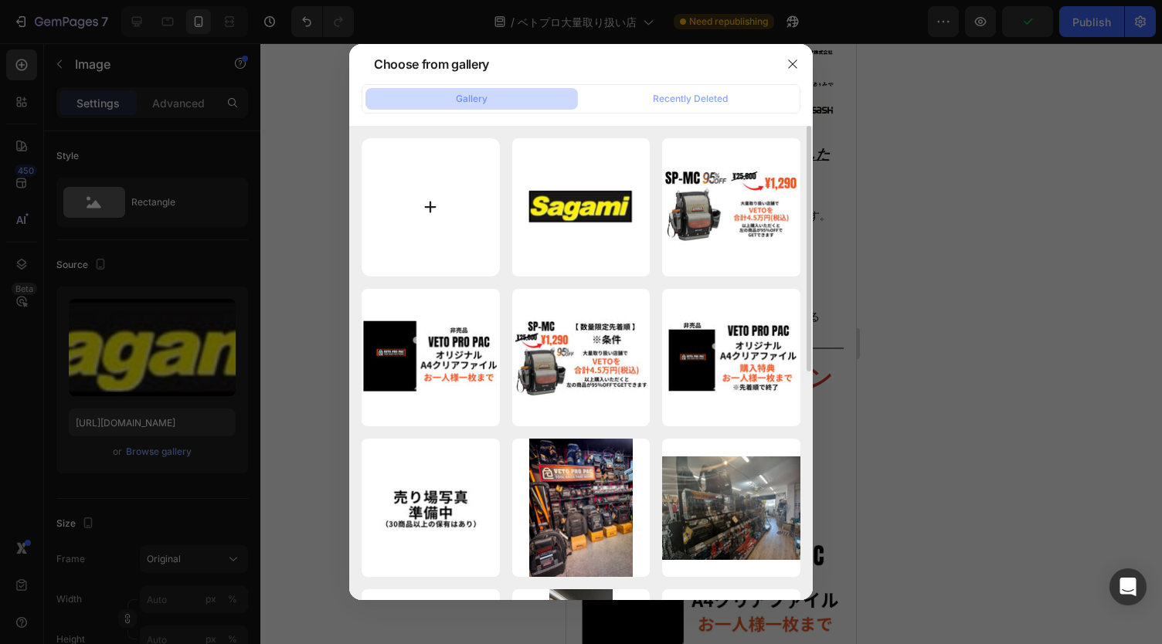
click at [439, 203] on input "file" at bounding box center [430, 207] width 138 height 138
click at [662, 225] on div "2025-08-28_16h54_01.png 197.35 kb" at bounding box center [731, 207] width 138 height 138
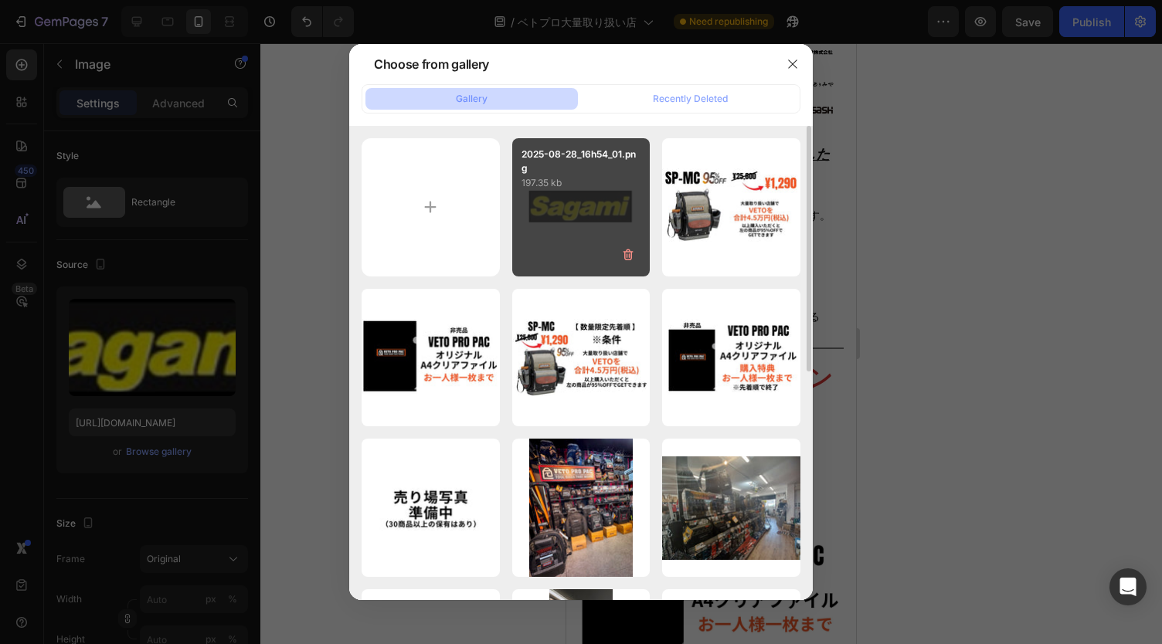
type input "https://cdn.shopify.com/s/files/1/0561/6556/4555/files/gempages_525490314757014…"
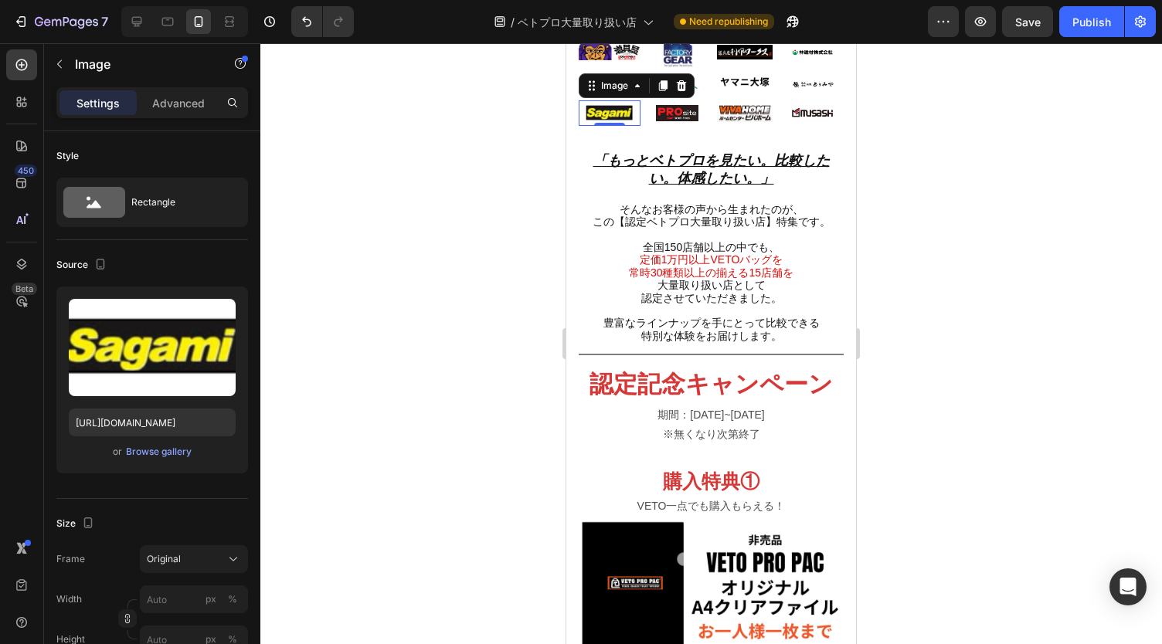
click at [985, 142] on div at bounding box center [710, 343] width 901 height 601
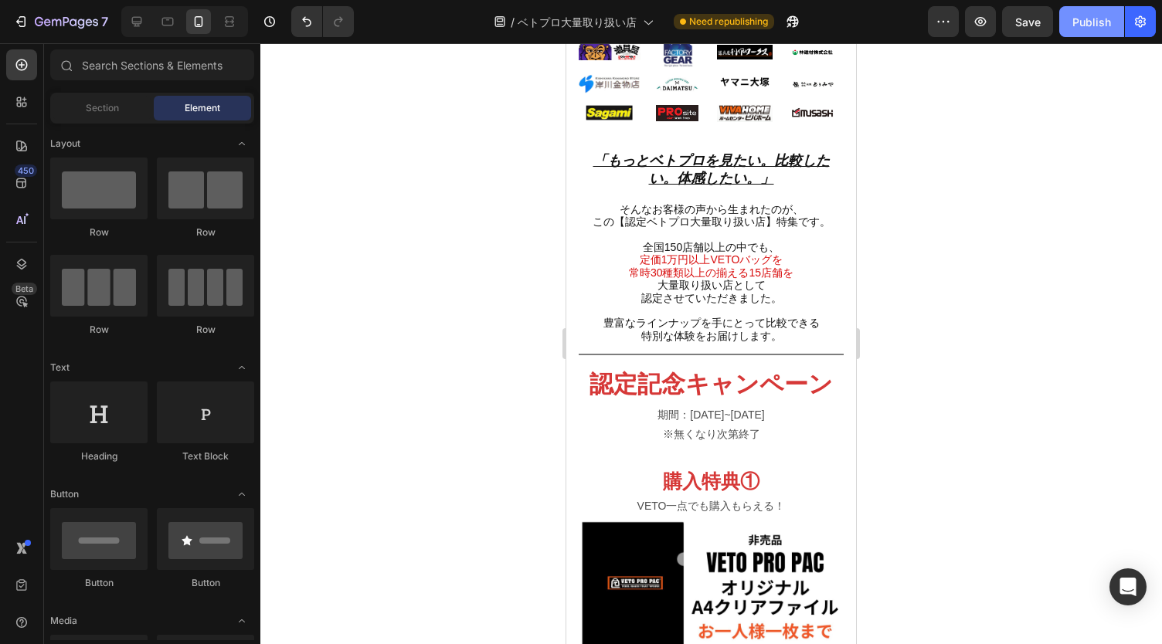
click at [1101, 14] on div "Publish" at bounding box center [1091, 22] width 39 height 16
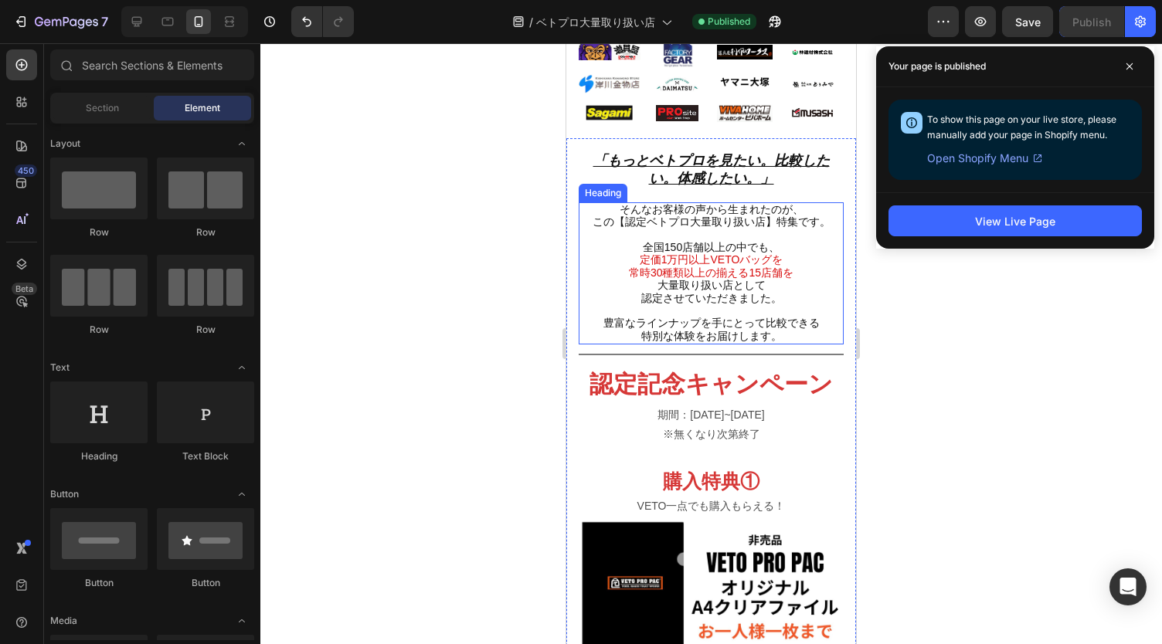
click at [687, 231] on h2 "そんなお客様の声から生まれたのが、 この【認定ベトプロ大量取り扱い店】特集です。 全国150店舗以上の中でも、 定価1万円以上VETOバッグを 常時30種類以…" at bounding box center [710, 273] width 265 height 143
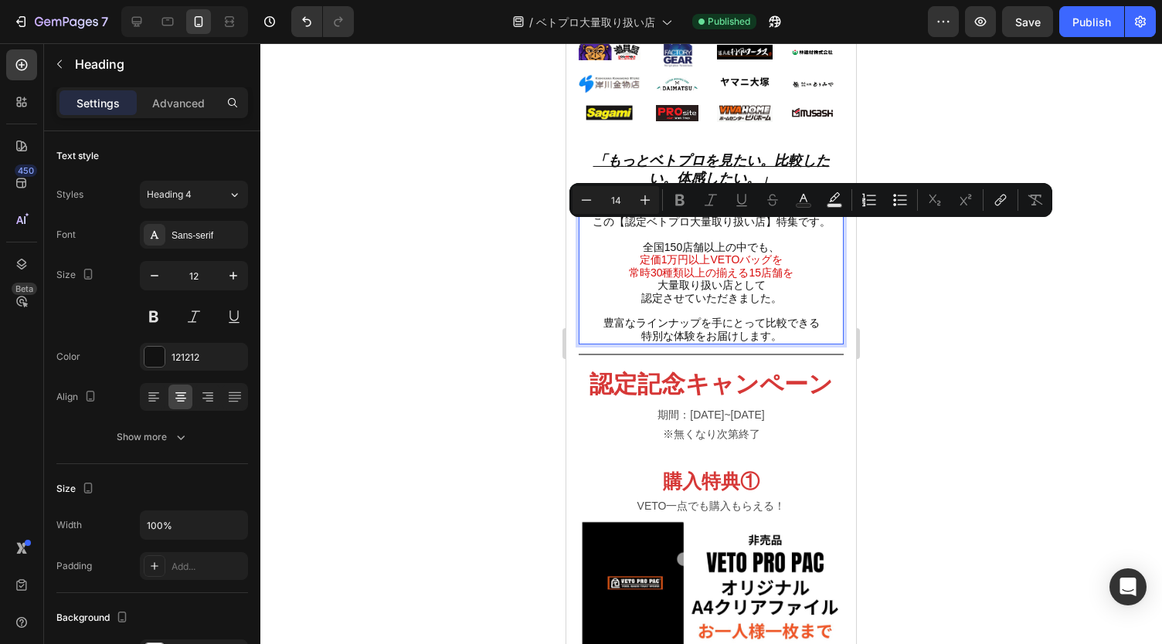
click at [646, 253] on span "定価1万円以上VETOバッグを" at bounding box center [711, 259] width 144 height 12
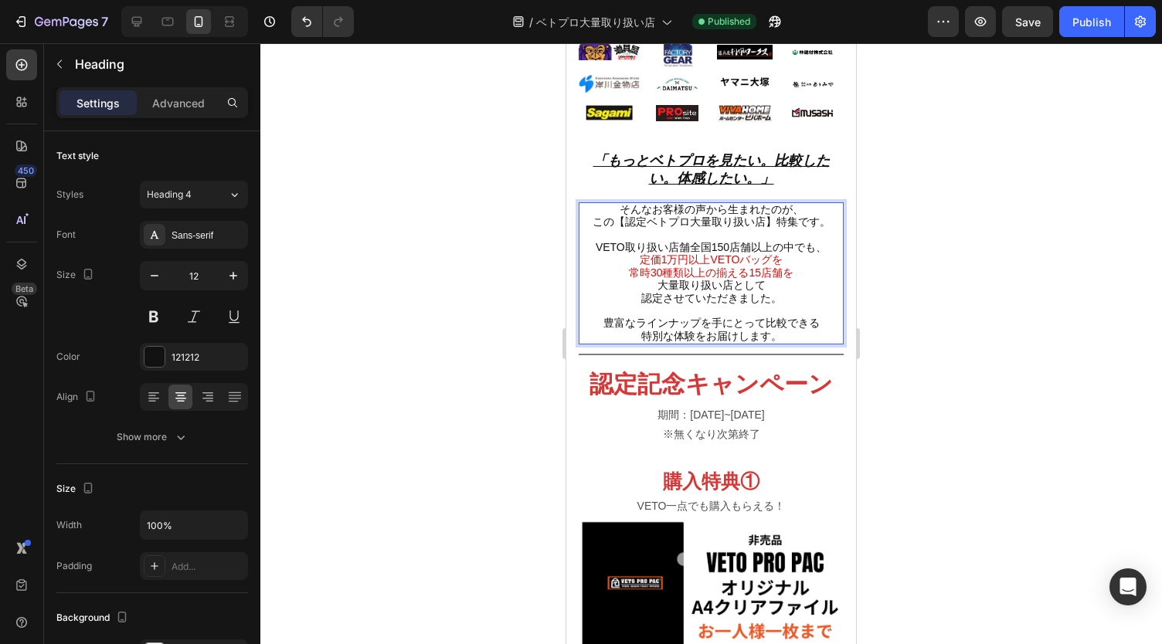
click at [680, 241] on span "VETO取り扱い店舗全国150店舗以上の中でも、" at bounding box center [710, 247] width 231 height 12
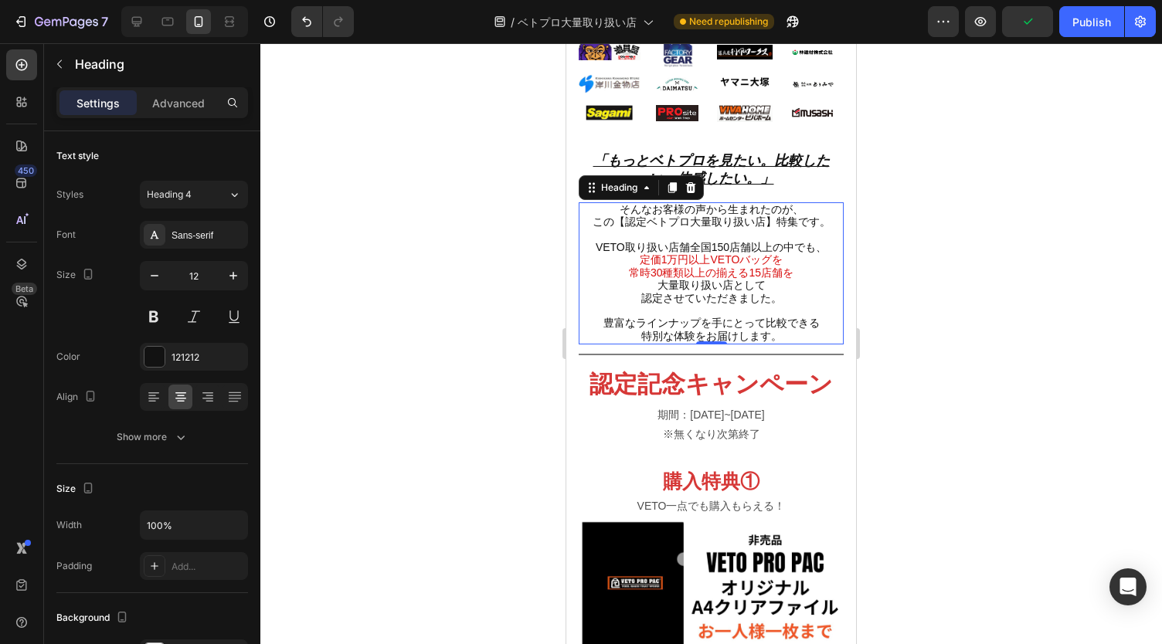
click at [951, 280] on div at bounding box center [710, 343] width 901 height 601
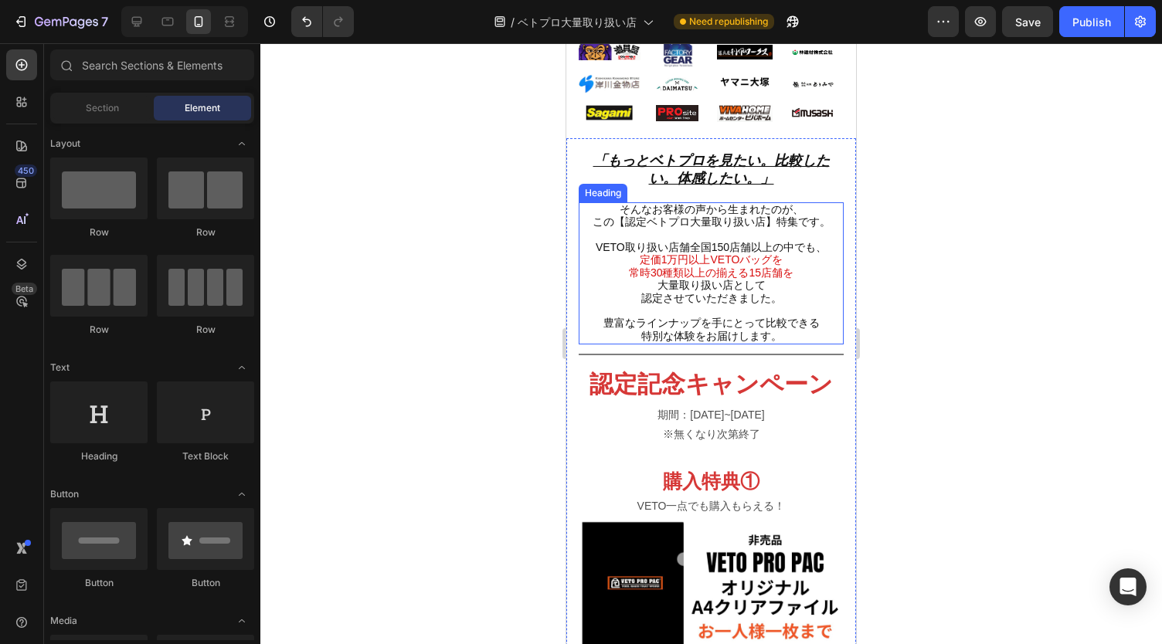
click at [672, 241] on span "VETO取り扱い店舗全国150店舗以上の中でも、" at bounding box center [710, 247] width 231 height 12
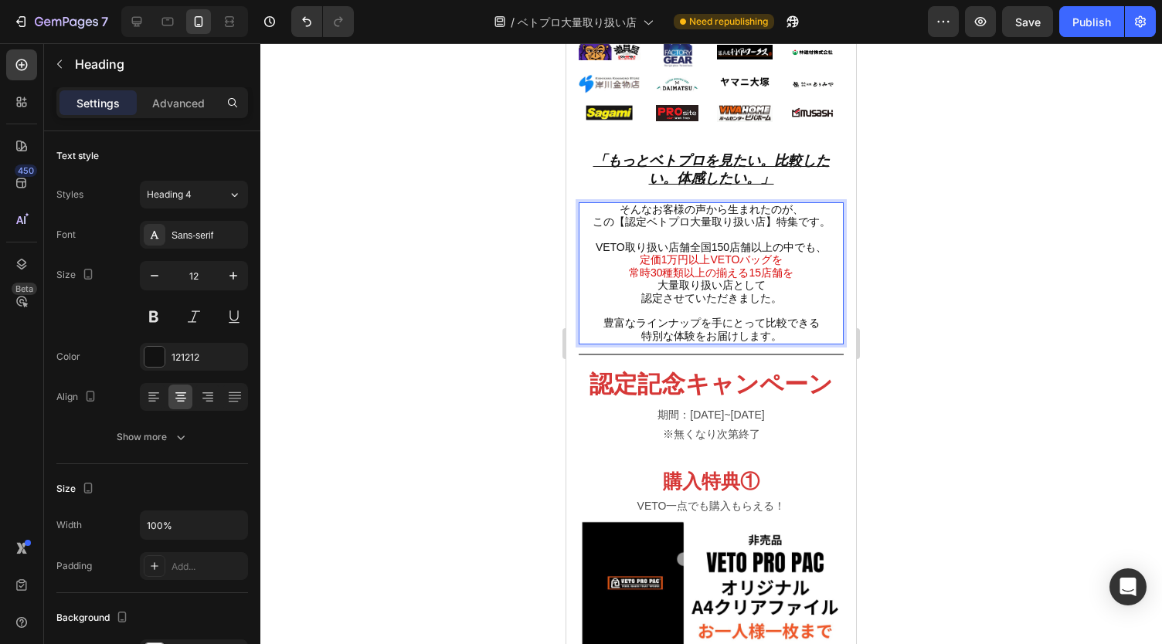
click at [672, 241] on span "VETO取り扱い店舗全国150店舗以上の中でも、" at bounding box center [710, 247] width 231 height 12
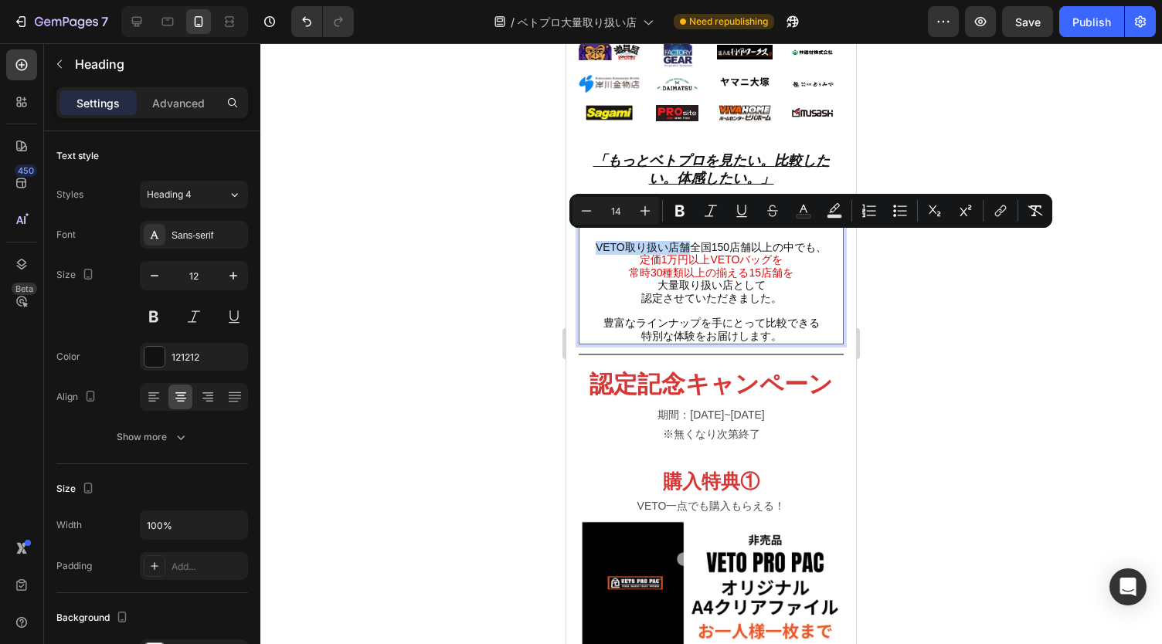
copy span "VETO取り扱い店舗"
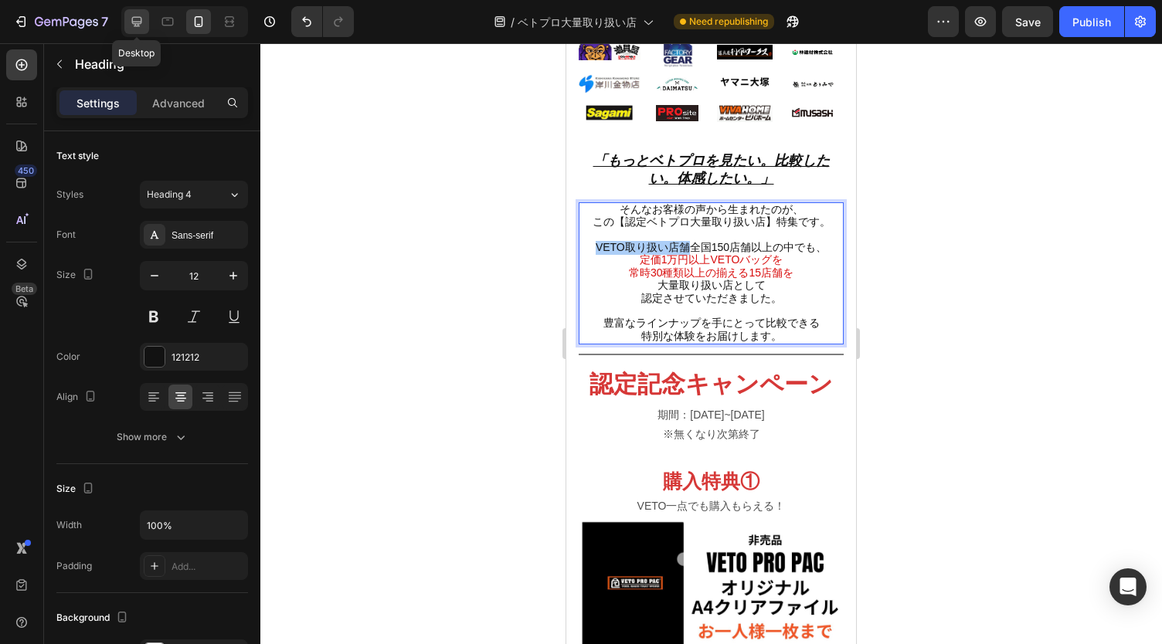
click at [140, 23] on icon at bounding box center [137, 22] width 10 height 10
type input "32"
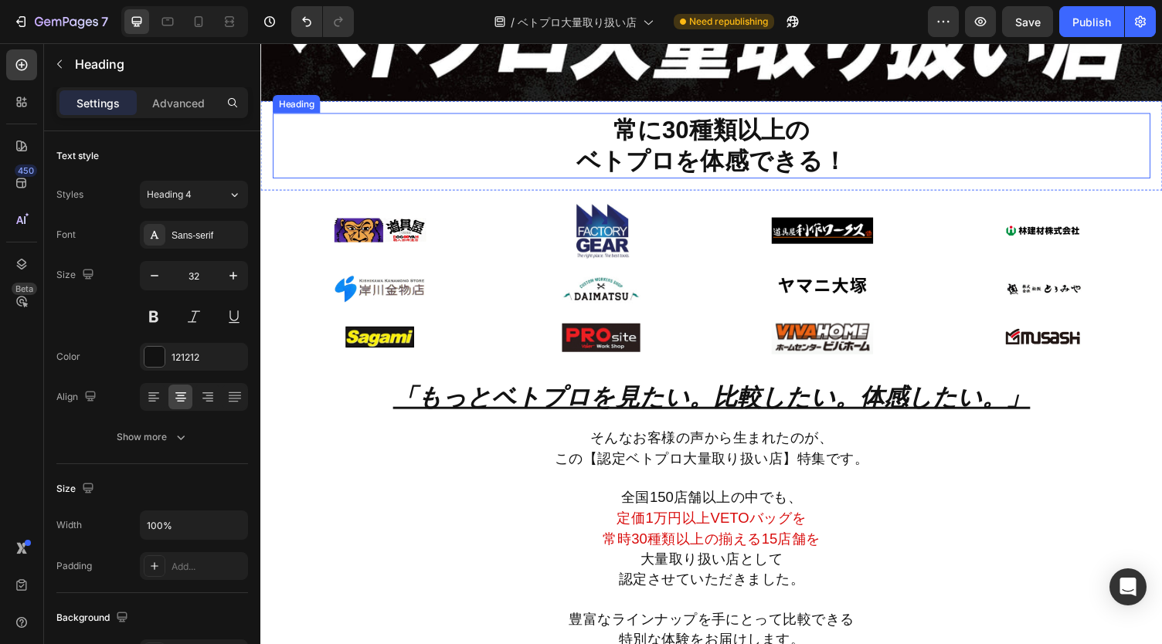
scroll to position [150, 0]
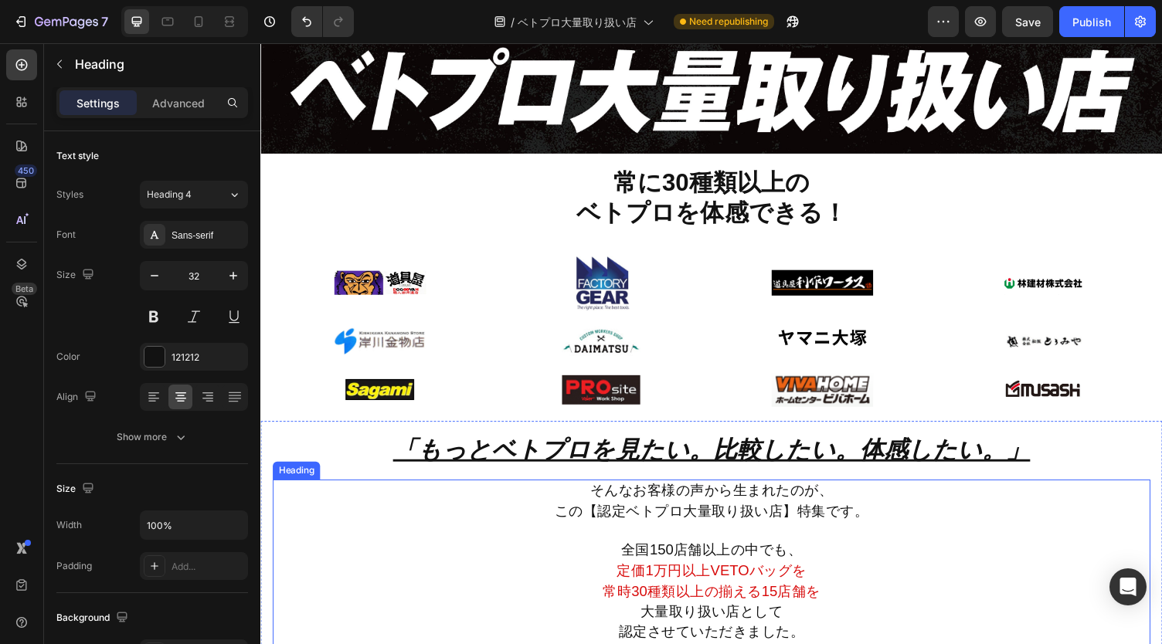
click at [631, 559] on span "全国150店舗以上の中でも、" at bounding box center [724, 564] width 186 height 16
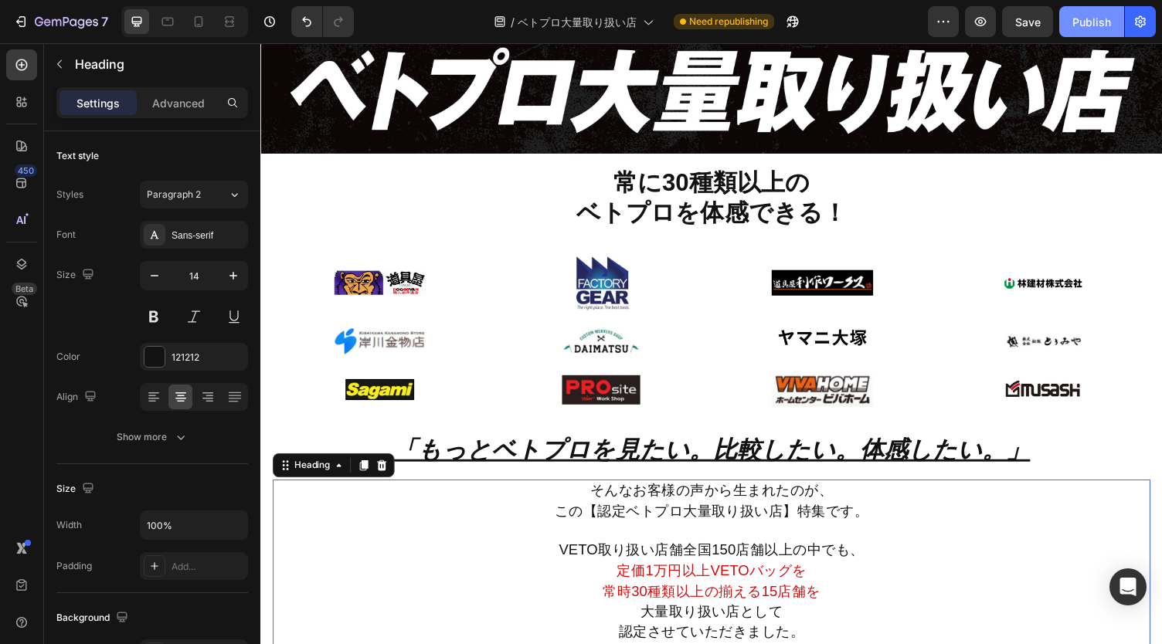
click at [1078, 15] on div "Publish" at bounding box center [1091, 22] width 39 height 16
